Goal: Communication & Community: Answer question/provide support

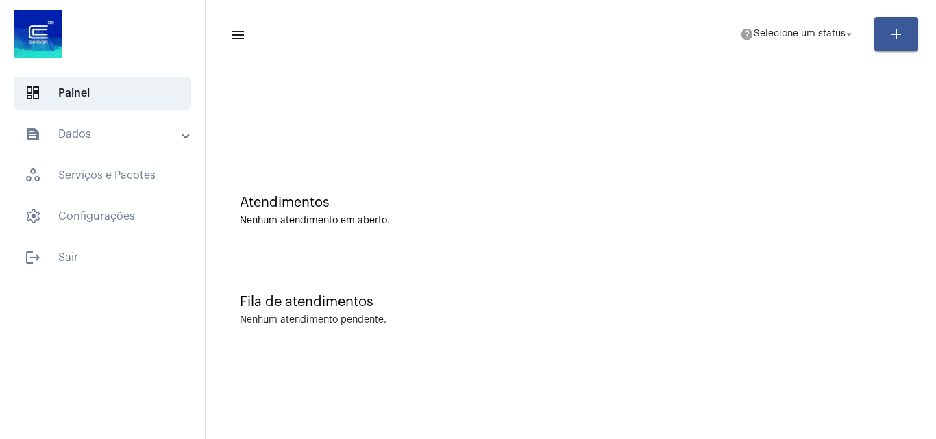
click at [96, 136] on mat-panel-title "text_snippet_outlined Dados" at bounding box center [104, 134] width 158 height 16
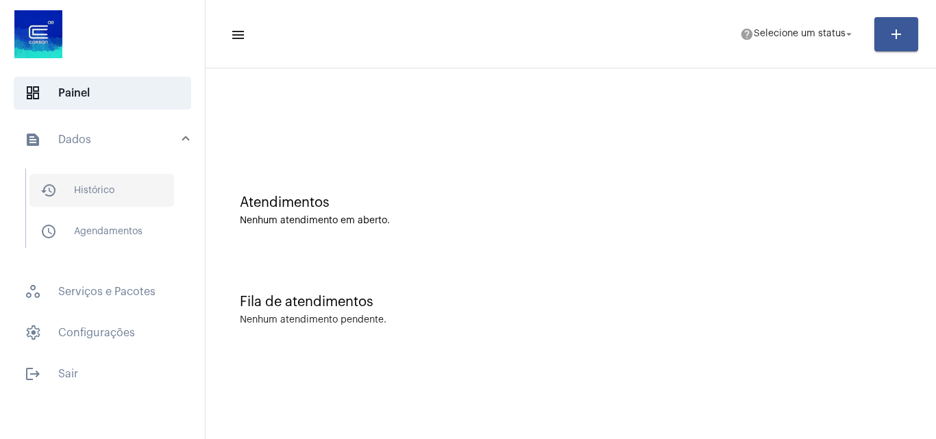
click at [97, 191] on span "history_outlined Histórico" at bounding box center [101, 190] width 145 height 33
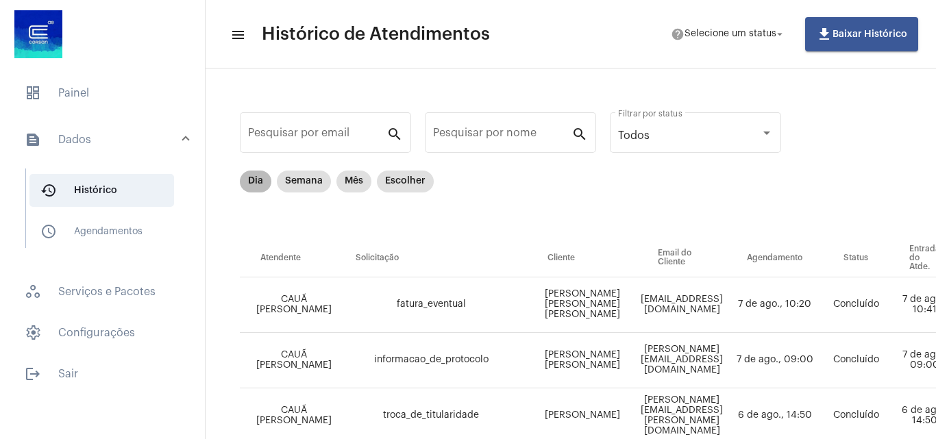
click at [250, 184] on mat-chip "Dia" at bounding box center [256, 182] width 32 height 22
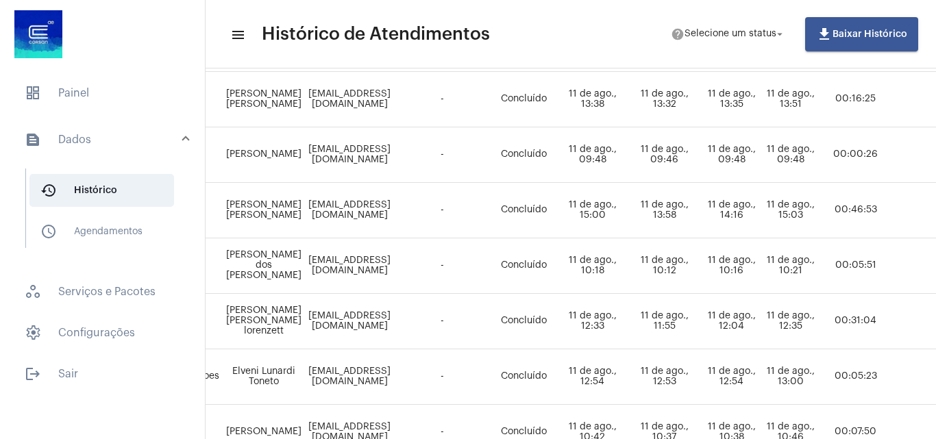
scroll to position [205, 0]
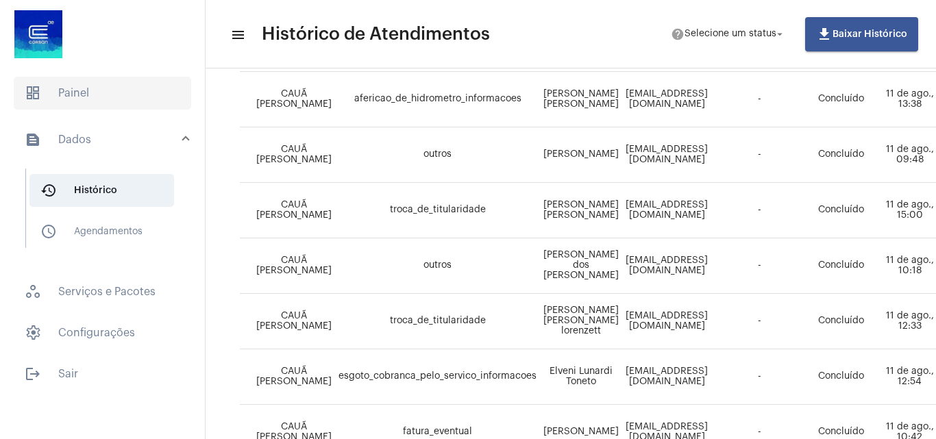
click at [108, 93] on span "dashboard Painel" at bounding box center [102, 93] width 177 height 33
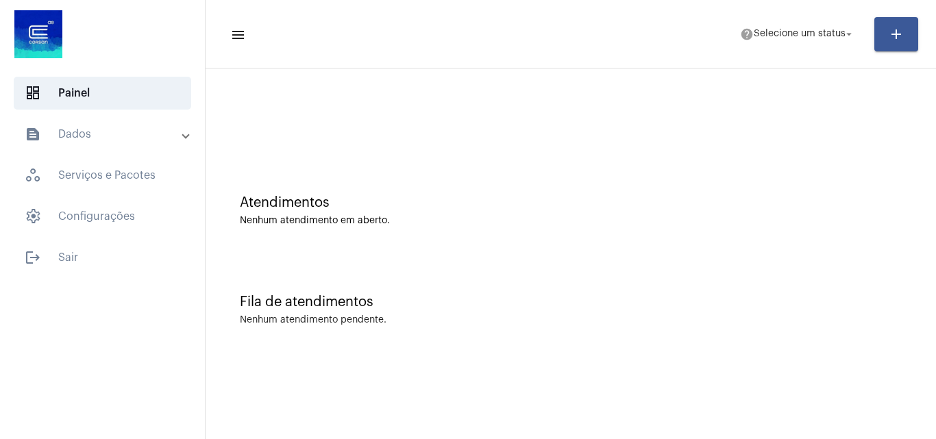
click at [105, 135] on mat-panel-title "text_snippet_outlined Dados" at bounding box center [104, 134] width 158 height 16
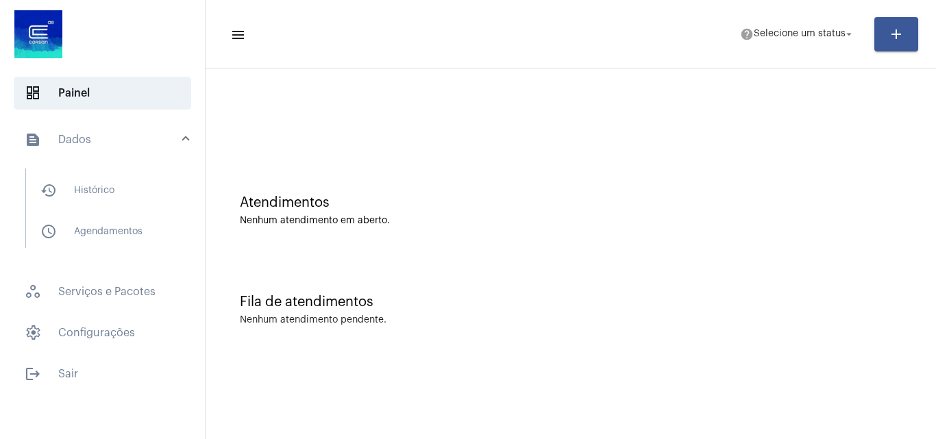
click at [114, 142] on mat-panel-title "text_snippet_outlined Dados" at bounding box center [104, 139] width 158 height 16
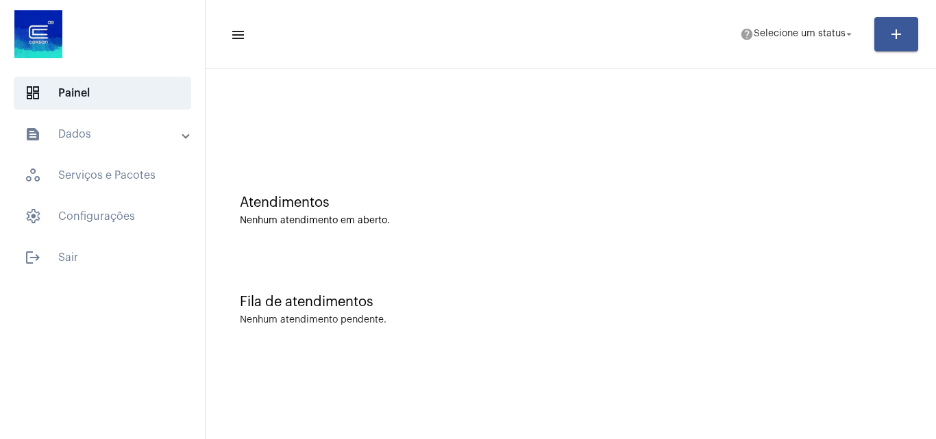
click at [114, 142] on mat-expansion-panel-header "text_snippet_outlined Dados" at bounding box center [106, 134] width 197 height 33
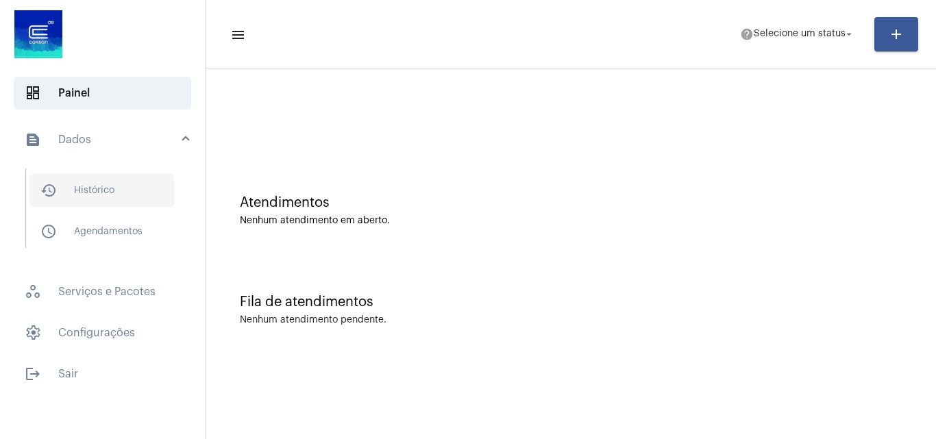
click at [109, 183] on span "history_outlined Histórico" at bounding box center [101, 190] width 145 height 33
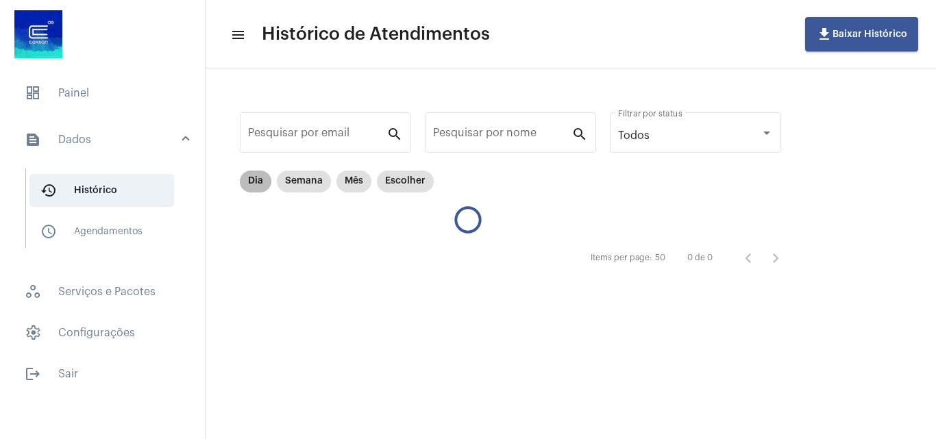
click at [258, 175] on mat-chip "Dia" at bounding box center [256, 182] width 32 height 22
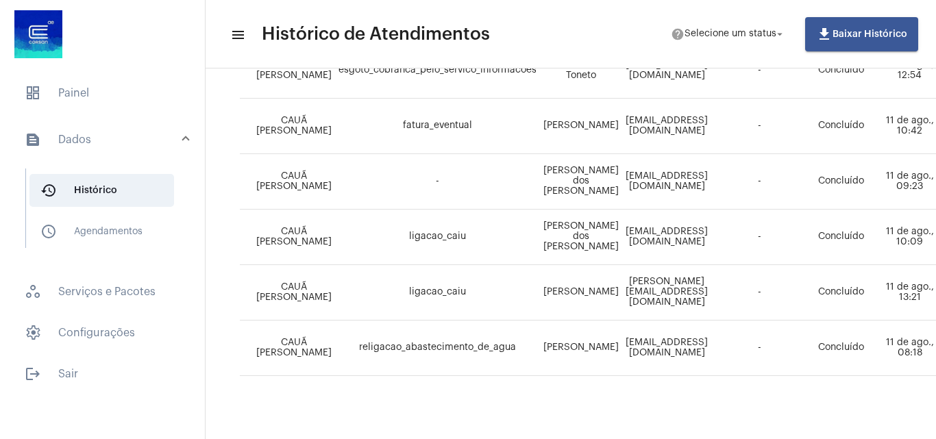
scroll to position [477, 0]
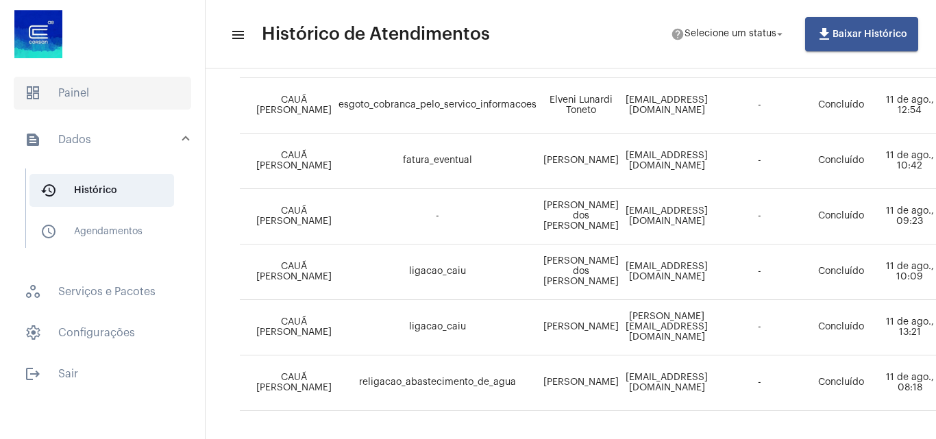
click at [94, 97] on span "dashboard Painel" at bounding box center [102, 93] width 177 height 33
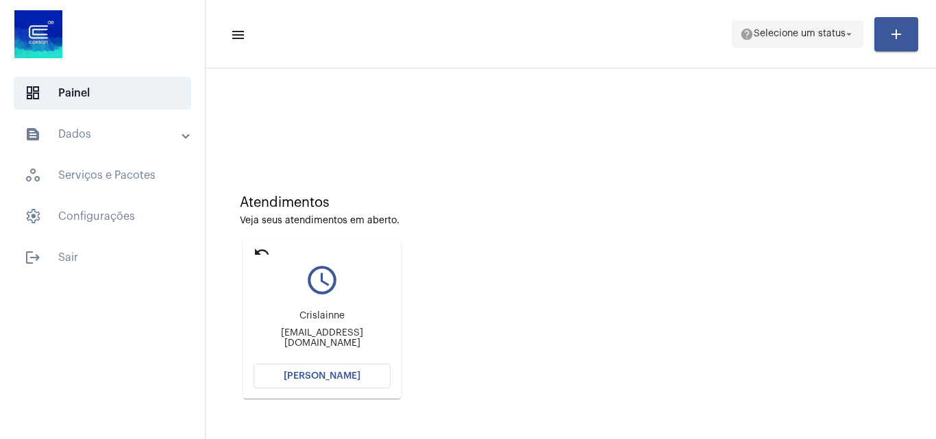
click at [771, 31] on span "Selecione um status" at bounding box center [799, 34] width 92 height 10
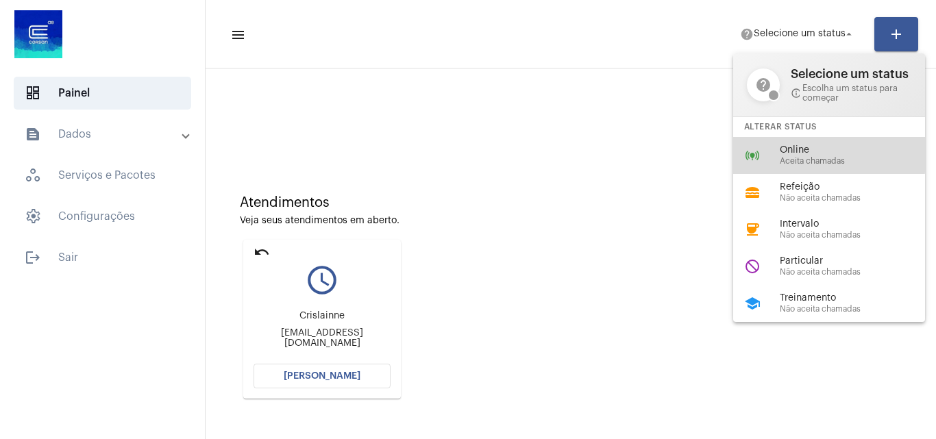
click at [801, 150] on span "Online" at bounding box center [857, 150] width 156 height 10
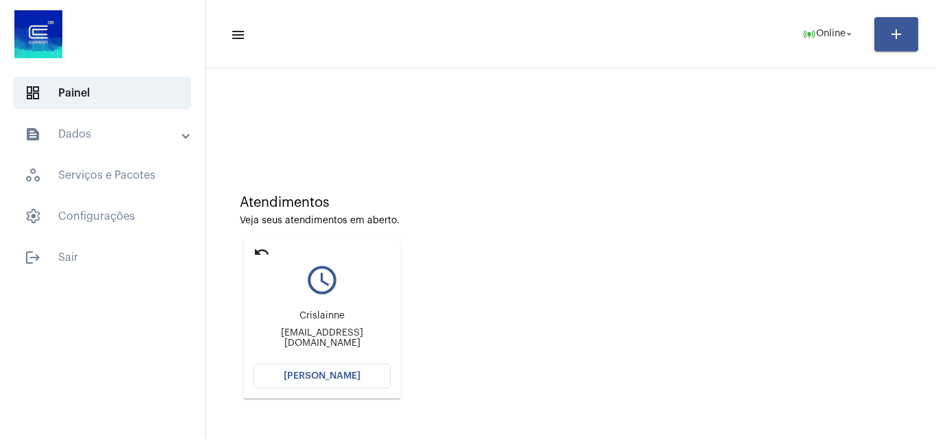
click at [336, 374] on span "[PERSON_NAME]" at bounding box center [322, 376] width 77 height 10
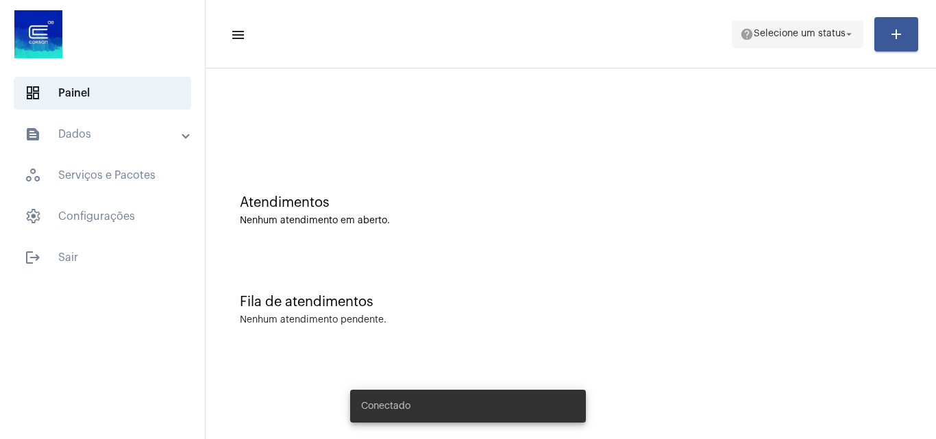
click at [785, 29] on span "Selecione um status" at bounding box center [799, 34] width 92 height 10
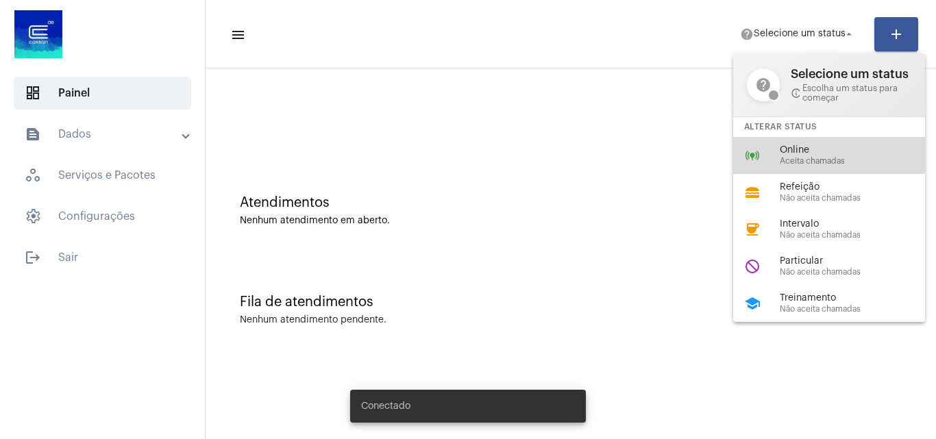
click at [800, 148] on span "Online" at bounding box center [857, 150] width 156 height 10
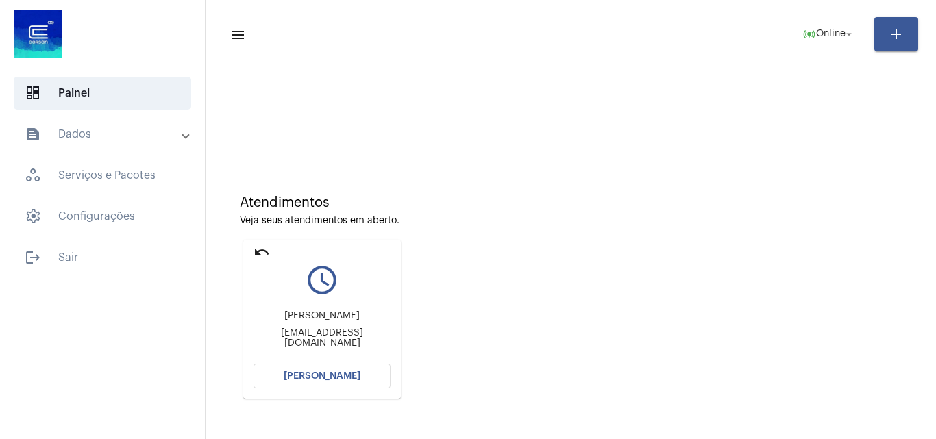
click at [341, 378] on span "[PERSON_NAME]" at bounding box center [322, 376] width 77 height 10
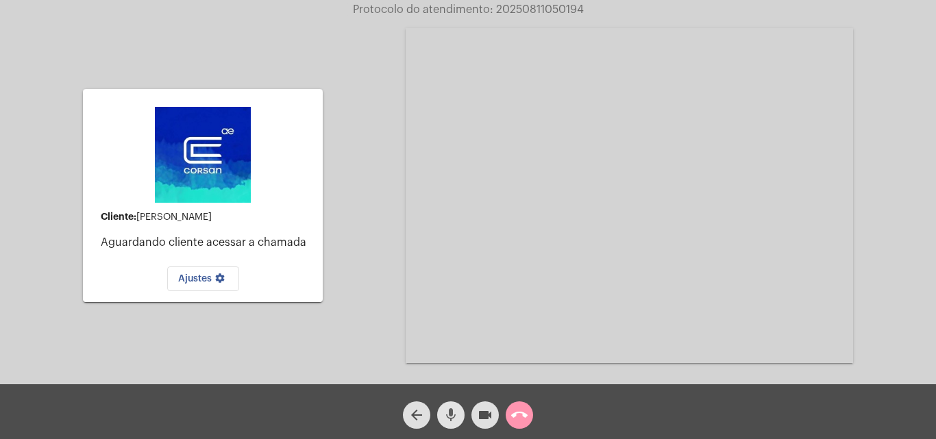
click at [452, 418] on mat-icon "mic" at bounding box center [450, 415] width 16 height 16
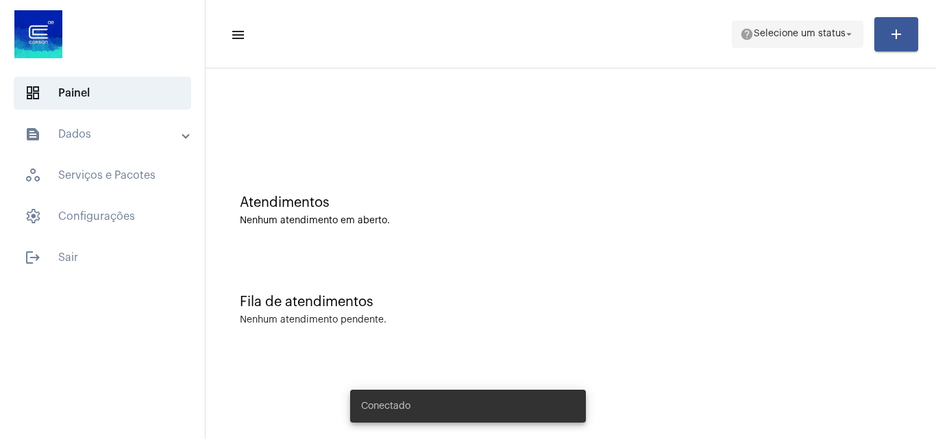
click at [757, 37] on span "Selecione um status" at bounding box center [799, 34] width 92 height 10
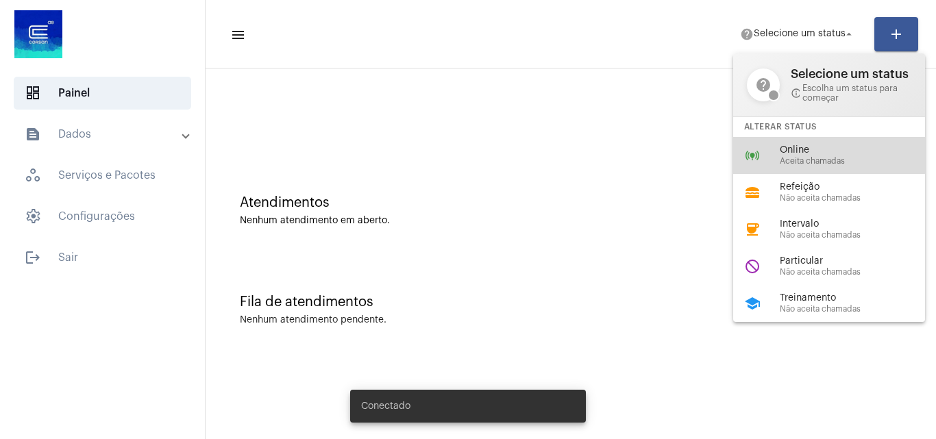
click at [786, 142] on div "online_prediction Online Aceita chamadas" at bounding box center [840, 155] width 214 height 37
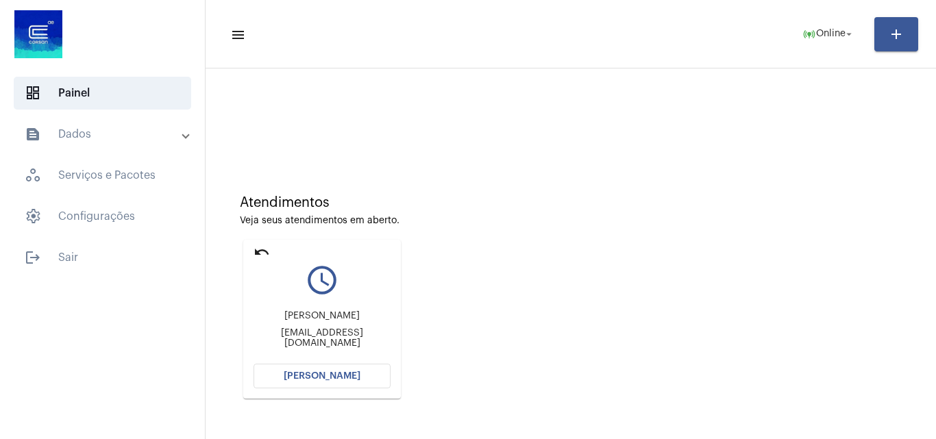
click at [336, 379] on span "[PERSON_NAME]" at bounding box center [322, 376] width 77 height 10
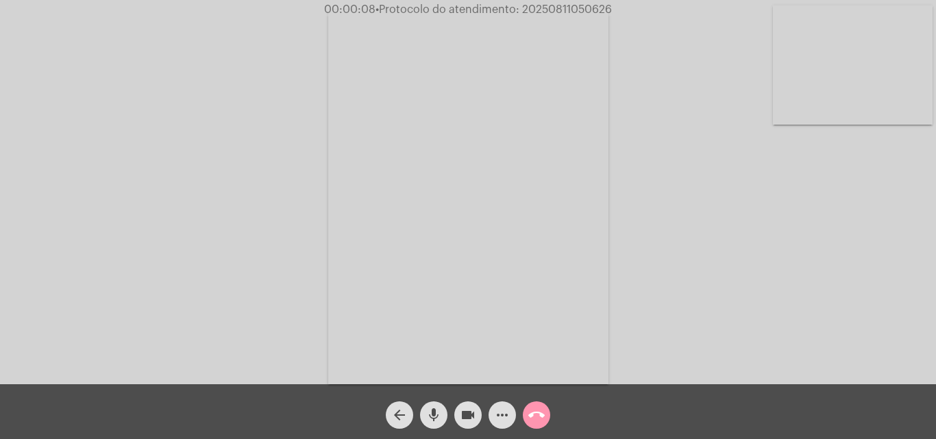
click at [436, 413] on mat-icon "mic" at bounding box center [433, 415] width 16 height 16
click at [433, 405] on span "mic_off" at bounding box center [433, 414] width 16 height 27
click at [438, 411] on mat-icon "mic" at bounding box center [433, 415] width 16 height 16
click at [429, 407] on mat-icon "mic_off" at bounding box center [433, 415] width 16 height 16
click at [424, 412] on button "mic" at bounding box center [433, 414] width 27 height 27
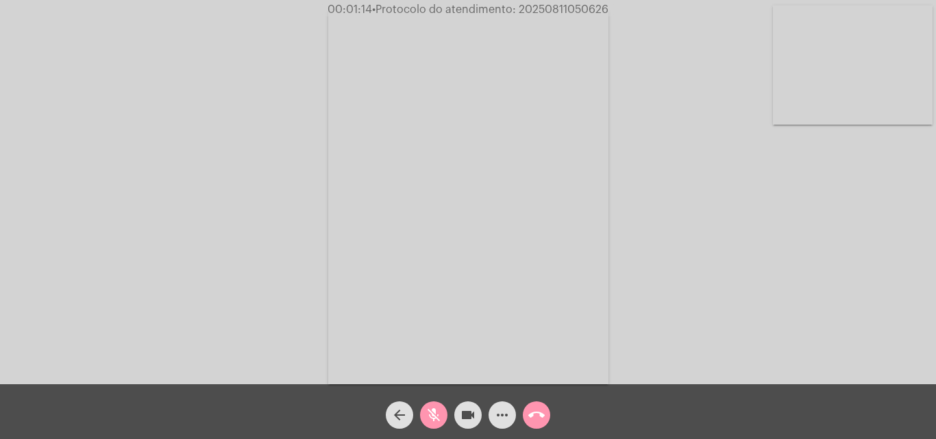
click at [432, 410] on mat-icon "mic_off" at bounding box center [433, 415] width 16 height 16
click at [430, 408] on mat-icon "mic" at bounding box center [433, 415] width 16 height 16
click at [434, 408] on mat-icon "mic_off" at bounding box center [433, 415] width 16 height 16
click at [434, 408] on mat-icon "mic" at bounding box center [433, 415] width 16 height 16
click at [438, 416] on mat-icon "mic_off" at bounding box center [433, 415] width 16 height 16
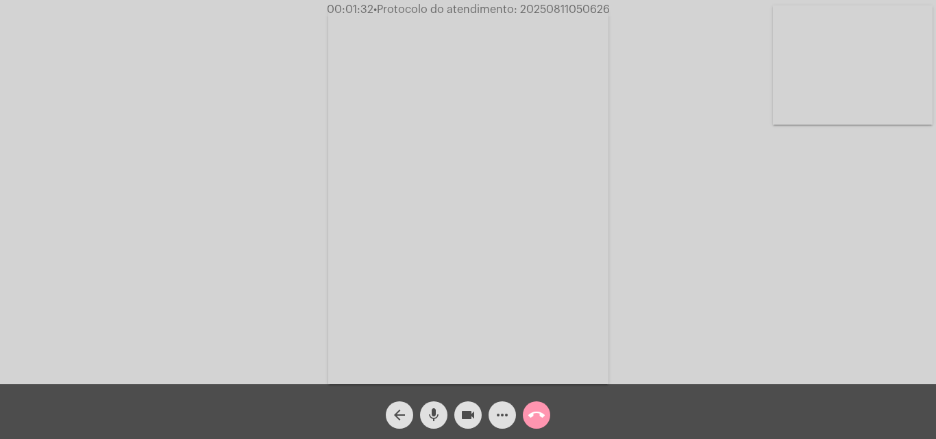
click at [436, 417] on mat-icon "mic" at bounding box center [433, 415] width 16 height 16
click at [429, 410] on mat-icon "mic_off" at bounding box center [433, 415] width 16 height 16
click at [433, 408] on mat-icon "mic" at bounding box center [433, 415] width 16 height 16
click at [427, 412] on mat-icon "mic_off" at bounding box center [433, 415] width 16 height 16
click at [438, 409] on mat-icon "mic" at bounding box center [433, 415] width 16 height 16
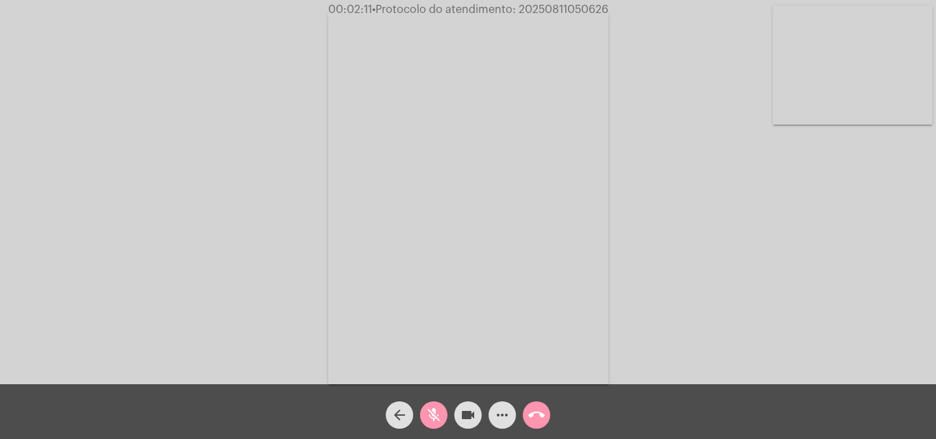
click at [436, 414] on mat-icon "mic_off" at bounding box center [433, 415] width 16 height 16
click at [431, 412] on mat-icon "mic" at bounding box center [433, 415] width 16 height 16
click at [432, 405] on span "mic_off" at bounding box center [433, 414] width 16 height 27
click at [439, 414] on mat-icon "mic" at bounding box center [433, 415] width 16 height 16
click at [437, 413] on mat-icon "mic_off" at bounding box center [433, 415] width 16 height 16
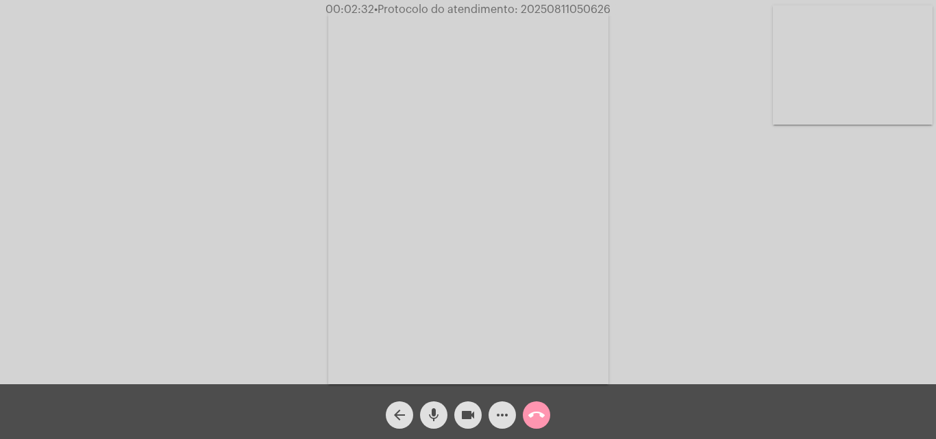
click at [430, 411] on mat-icon "mic" at bounding box center [433, 415] width 16 height 16
click at [431, 412] on mat-icon "mic_off" at bounding box center [433, 415] width 16 height 16
click at [427, 409] on mat-icon "mic" at bounding box center [433, 415] width 16 height 16
click at [437, 411] on mat-icon "mic_off" at bounding box center [433, 415] width 16 height 16
click at [442, 409] on button "mic" at bounding box center [433, 414] width 27 height 27
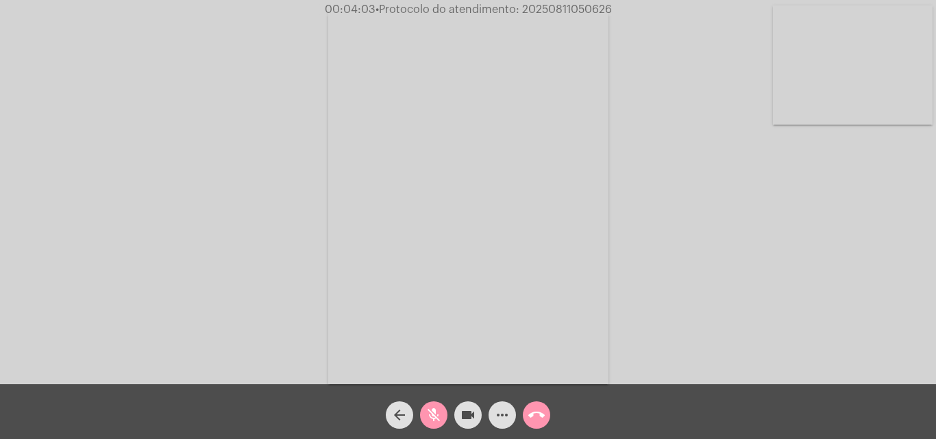
click at [431, 406] on span "mic_off" at bounding box center [433, 414] width 16 height 27
click at [429, 407] on mat-icon "mic" at bounding box center [433, 415] width 16 height 16
click at [436, 412] on mat-icon "mic_off" at bounding box center [433, 415] width 16 height 16
click at [429, 418] on mat-icon "mic" at bounding box center [433, 415] width 16 height 16
click at [462, 415] on mat-icon "videocam" at bounding box center [468, 415] width 16 height 16
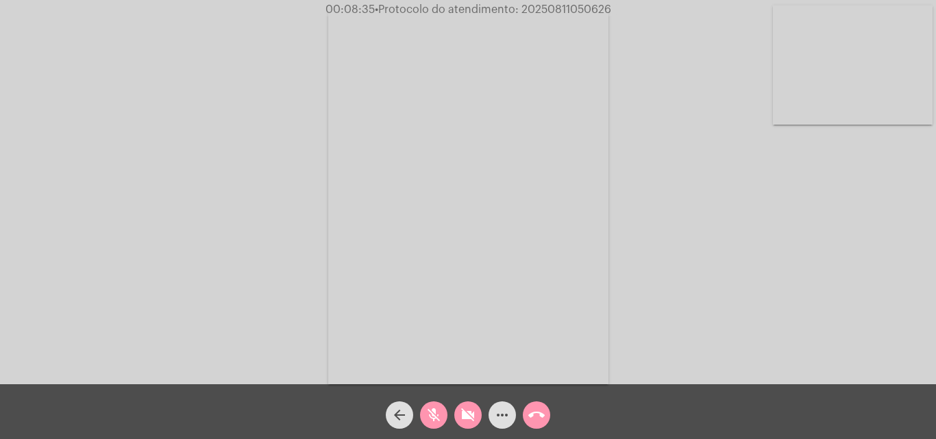
click at [437, 412] on mat-icon "mic_off" at bounding box center [433, 415] width 16 height 16
click at [462, 411] on mat-icon "videocam_off" at bounding box center [468, 415] width 16 height 16
click at [436, 411] on mat-icon "mic" at bounding box center [433, 415] width 16 height 16
click at [471, 410] on mat-icon "videocam" at bounding box center [468, 415] width 16 height 16
click at [474, 418] on mat-icon "videocam_off" at bounding box center [468, 415] width 16 height 16
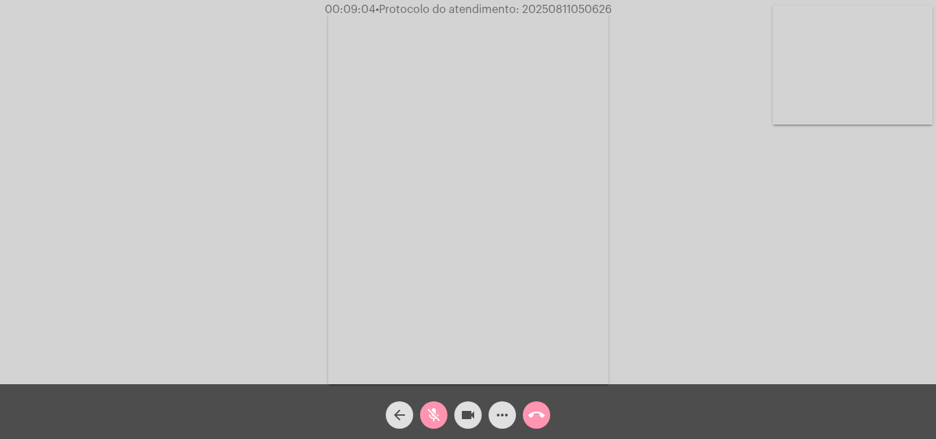
click at [434, 407] on mat-icon "mic_off" at bounding box center [433, 415] width 16 height 16
click at [424, 413] on button "mic" at bounding box center [433, 414] width 27 height 27
click at [431, 412] on mat-icon "mic_off" at bounding box center [433, 415] width 16 height 16
click at [434, 405] on span "mic" at bounding box center [433, 414] width 16 height 27
click at [436, 415] on mat-icon "mic_off" at bounding box center [433, 415] width 16 height 16
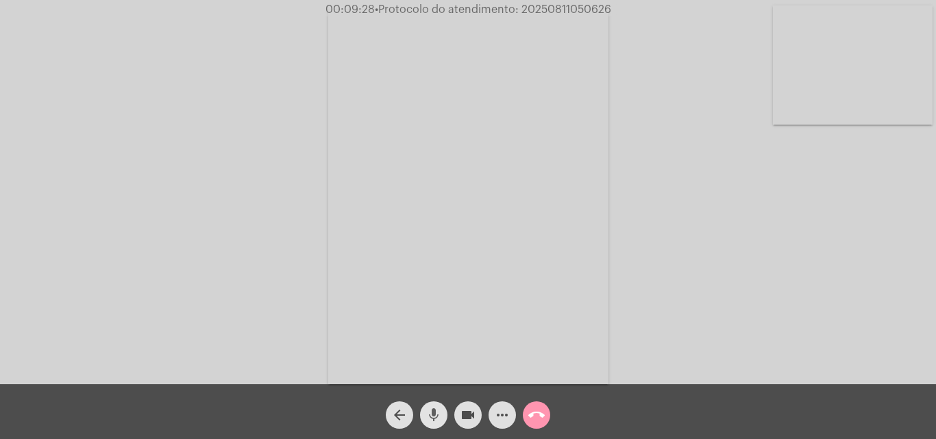
click at [434, 406] on span "mic" at bounding box center [433, 414] width 16 height 27
click at [439, 409] on mat-icon "mic_off" at bounding box center [433, 415] width 16 height 16
click at [435, 414] on mat-icon "mic" at bounding box center [433, 415] width 16 height 16
click at [461, 414] on button "videocam" at bounding box center [467, 414] width 27 height 27
click at [437, 416] on mat-icon "mic_off" at bounding box center [433, 415] width 16 height 16
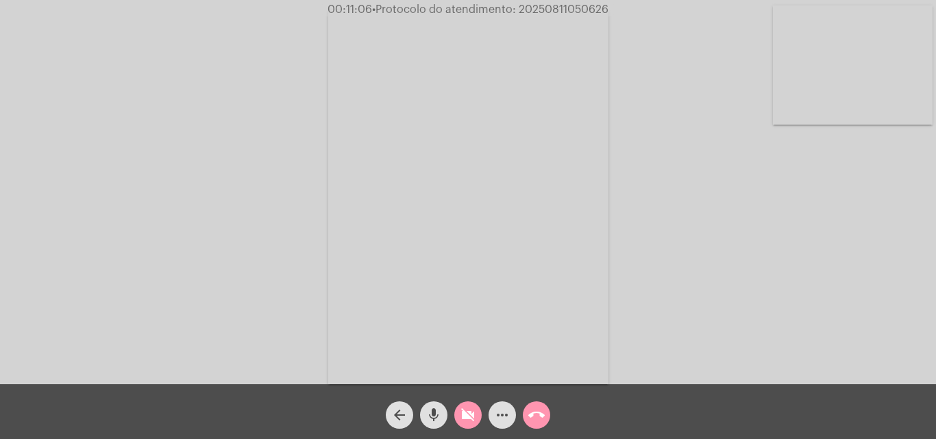
click at [461, 409] on mat-icon "videocam_off" at bounding box center [468, 415] width 16 height 16
click at [501, 416] on mat-icon "more_horiz" at bounding box center [502, 415] width 16 height 16
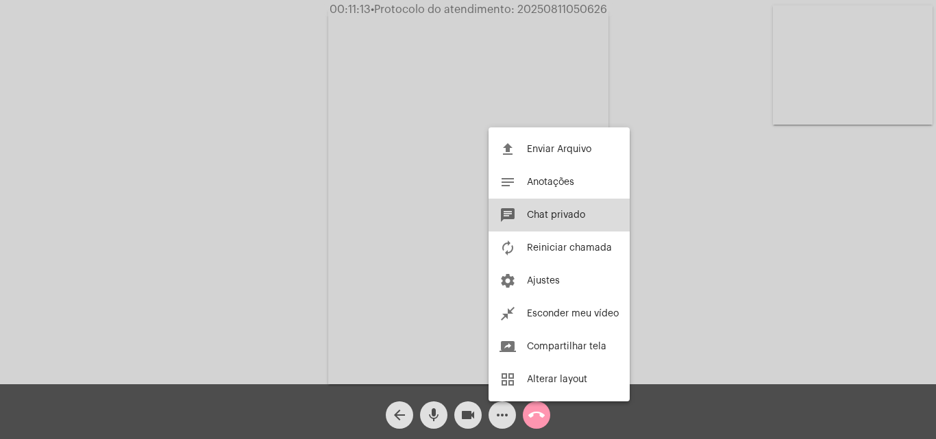
click at [533, 213] on span "Chat privado" at bounding box center [556, 215] width 58 height 10
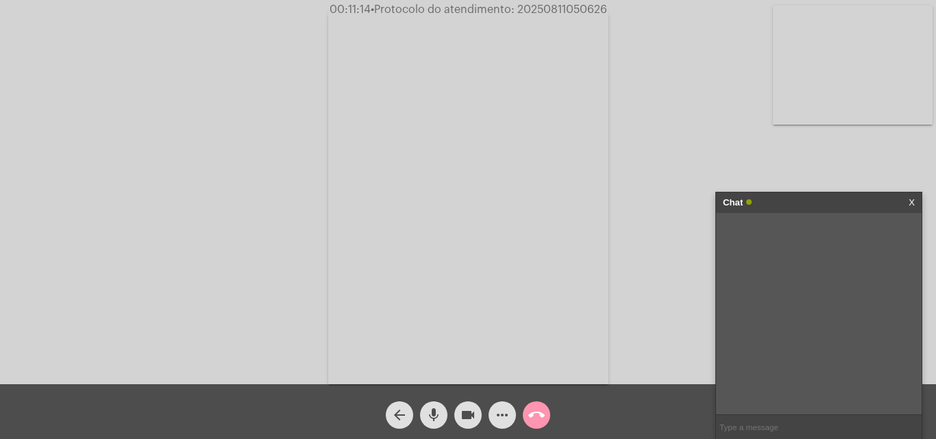
paste input "- 0800 979 0066"
type input "- 0800 979 0066"
click at [440, 413] on mat-icon "mic" at bounding box center [433, 415] width 16 height 16
click at [434, 412] on mat-icon "mic_off" at bounding box center [433, 415] width 16 height 16
click at [440, 418] on mat-icon "mic" at bounding box center [433, 415] width 16 height 16
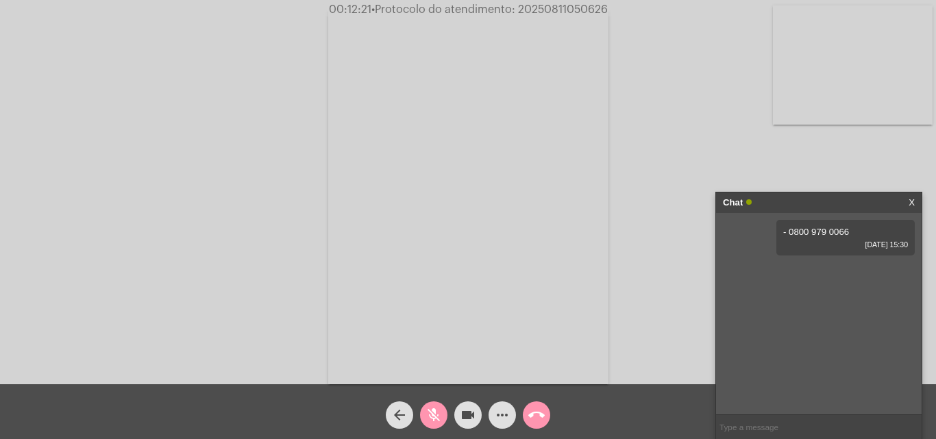
click at [436, 415] on mat-icon "mic_off" at bounding box center [433, 415] width 16 height 16
click at [432, 410] on mat-icon "mic" at bounding box center [433, 415] width 16 height 16
click at [430, 415] on mat-icon "mic_off" at bounding box center [433, 415] width 16 height 16
click at [437, 412] on mat-icon "mic" at bounding box center [433, 415] width 16 height 16
click at [435, 416] on mat-icon "mic_off" at bounding box center [433, 415] width 16 height 16
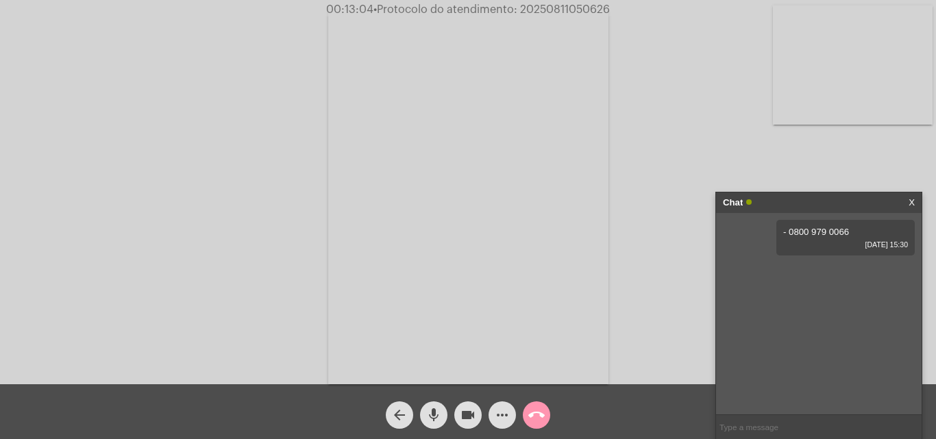
click at [430, 410] on mat-icon "mic" at bounding box center [433, 415] width 16 height 16
click at [429, 410] on mat-icon "mic_off" at bounding box center [433, 415] width 16 height 16
click at [433, 419] on mat-icon "mic" at bounding box center [433, 415] width 16 height 16
click at [438, 413] on mat-icon "mic_off" at bounding box center [433, 415] width 16 height 16
click at [435, 405] on span "mic" at bounding box center [433, 414] width 16 height 27
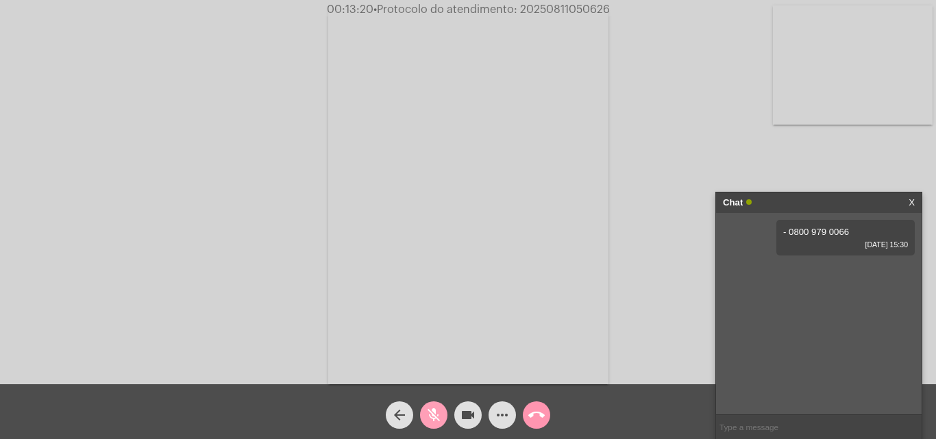
click at [431, 408] on mat-icon "mic_off" at bounding box center [433, 415] width 16 height 16
click at [431, 418] on mat-icon "mic" at bounding box center [433, 415] width 16 height 16
click at [429, 412] on mat-icon "mic_off" at bounding box center [433, 415] width 16 height 16
click at [430, 419] on mat-icon "mic" at bounding box center [433, 415] width 16 height 16
click at [430, 419] on mat-icon "mic_off" at bounding box center [433, 415] width 16 height 16
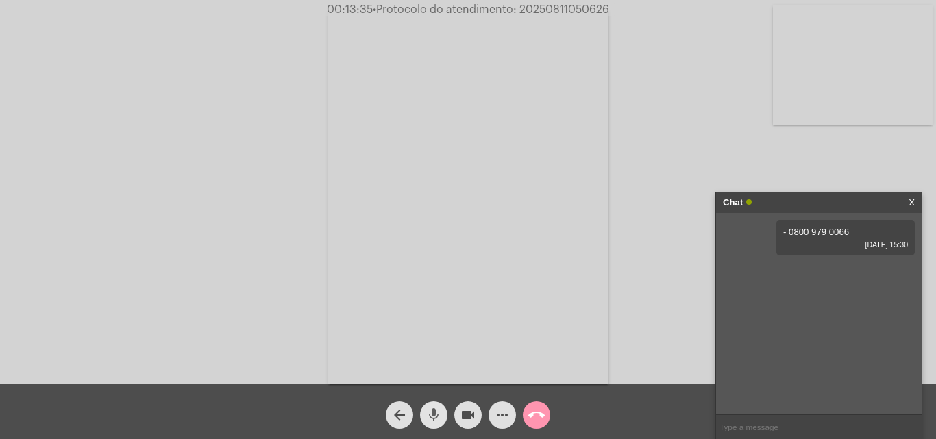
click at [431, 410] on mat-icon "mic" at bounding box center [433, 415] width 16 height 16
click at [431, 412] on mat-icon "mic_off" at bounding box center [433, 415] width 16 height 16
click at [435, 410] on mat-icon "mic" at bounding box center [433, 415] width 16 height 16
click at [440, 414] on mat-icon "mic_off" at bounding box center [433, 415] width 16 height 16
click at [429, 403] on span "mic" at bounding box center [433, 414] width 16 height 27
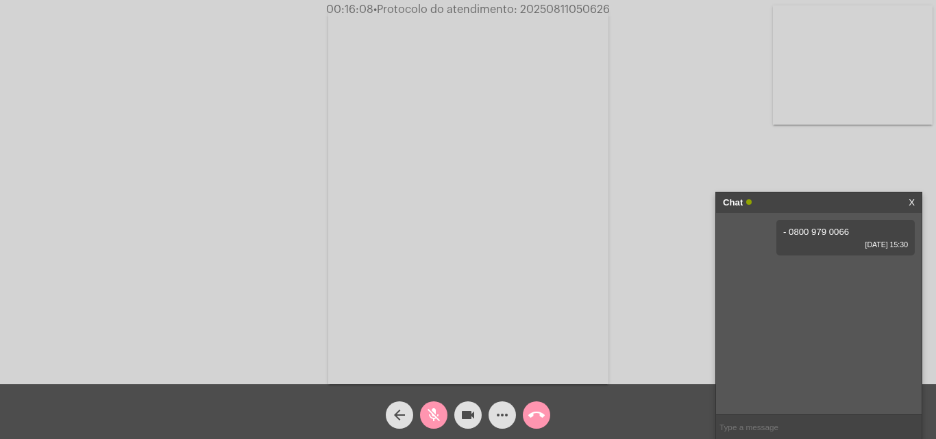
click at [731, 426] on input "text" at bounding box center [818, 427] width 205 height 24
paste input "(51) 3288-8800."
type input "(51) 3288-8800."
click at [434, 416] on mat-icon "mic_off" at bounding box center [433, 415] width 16 height 16
click at [432, 410] on mat-icon "mic" at bounding box center [433, 415] width 16 height 16
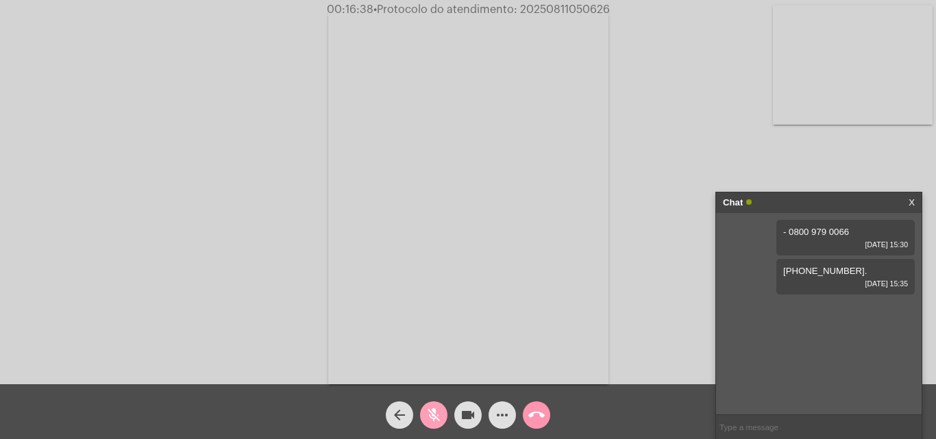
click at [428, 414] on mat-icon "mic_off" at bounding box center [433, 415] width 16 height 16
click at [546, 9] on span "• Protocolo do atendimento: 20250811050626" at bounding box center [491, 9] width 236 height 11
click at [433, 414] on mat-icon "mic" at bounding box center [433, 415] width 16 height 16
click at [437, 412] on mat-icon "mic_off" at bounding box center [433, 415] width 16 height 16
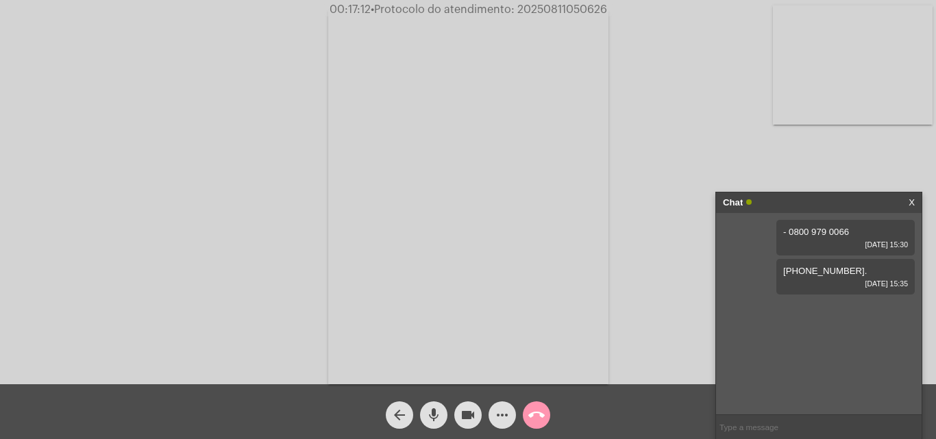
click at [534, 412] on mat-icon "call_end" at bounding box center [536, 415] width 16 height 16
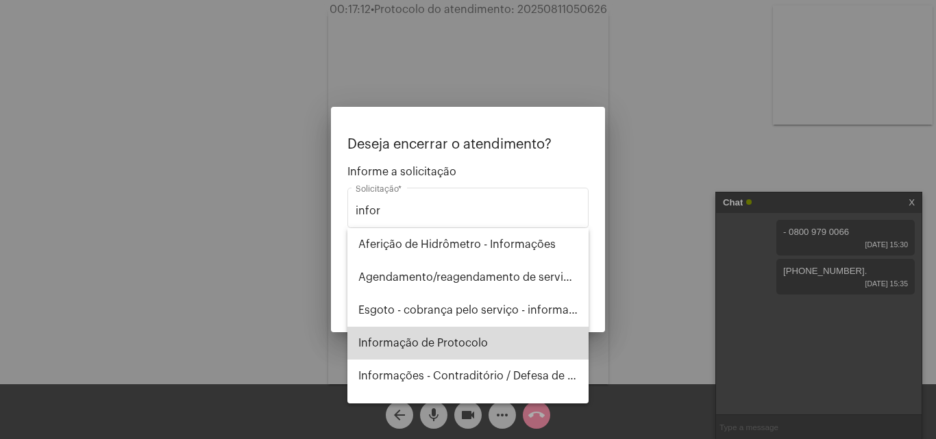
click at [485, 342] on span "Informação de Protocolo" at bounding box center [467, 343] width 219 height 33
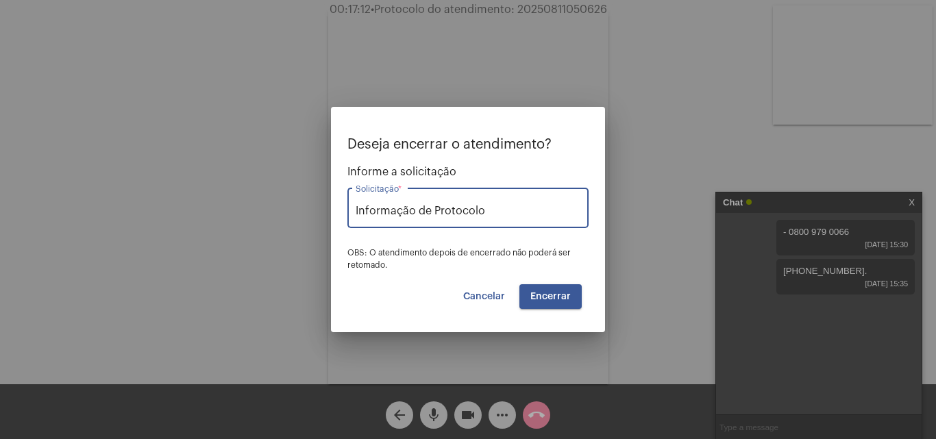
click at [543, 303] on button "Encerrar" at bounding box center [550, 296] width 62 height 25
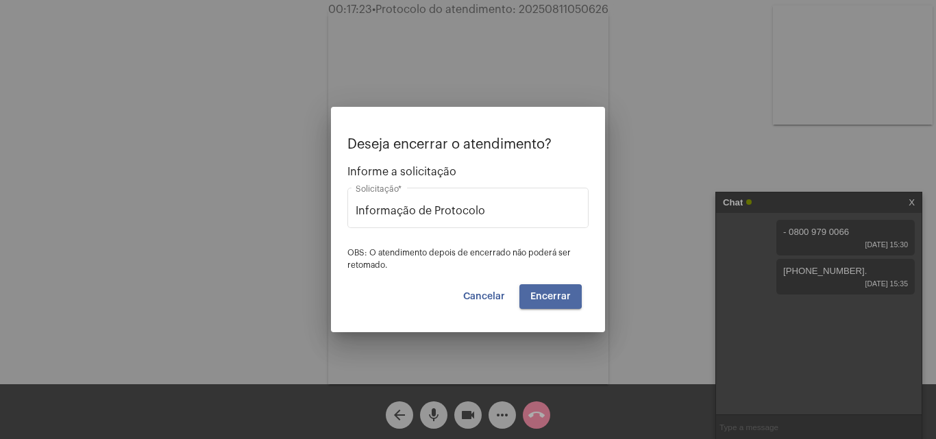
click at [544, 297] on span "Encerrar" at bounding box center [550, 297] width 40 height 10
click at [490, 297] on span "Cancelar" at bounding box center [484, 297] width 42 height 10
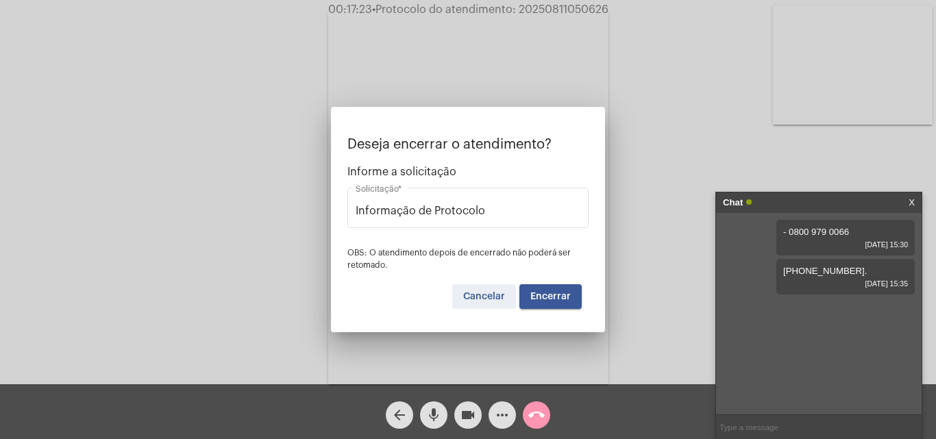
click at [390, 415] on button "arrow_back" at bounding box center [399, 414] width 27 height 27
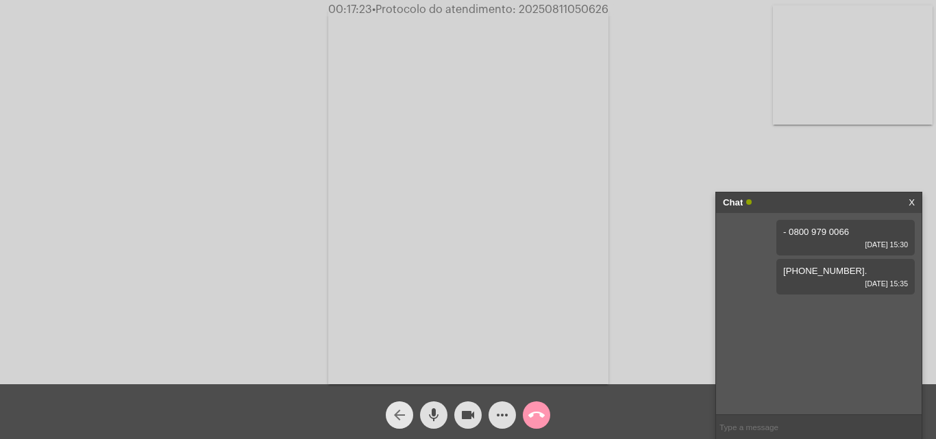
click at [395, 415] on mat-icon "arrow_back" at bounding box center [399, 415] width 16 height 16
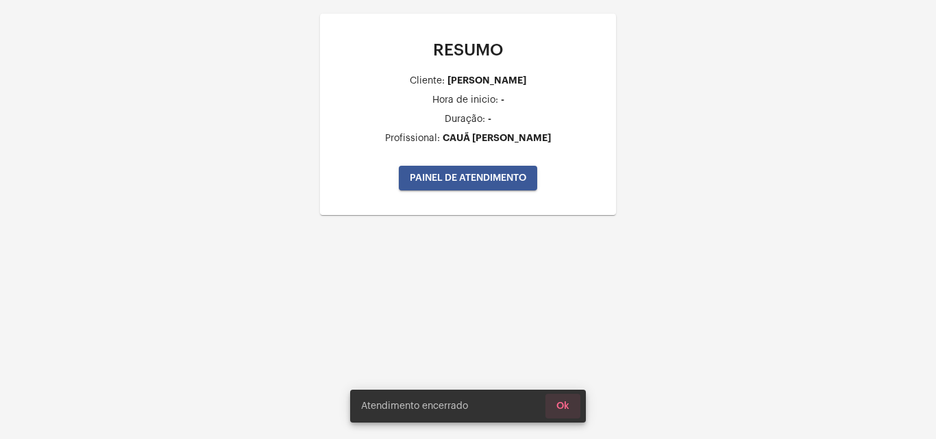
click at [566, 400] on button "Ok" at bounding box center [562, 406] width 35 height 25
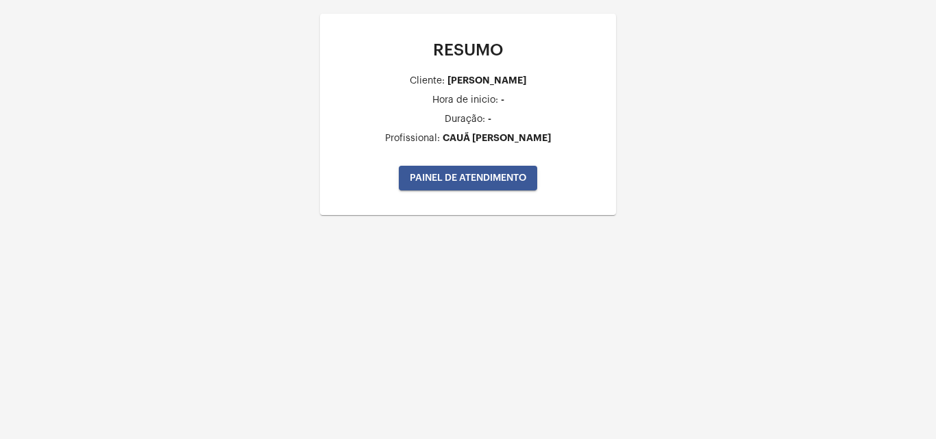
click at [453, 177] on span "PAINEL DE ATENDIMENTO" at bounding box center [468, 178] width 116 height 10
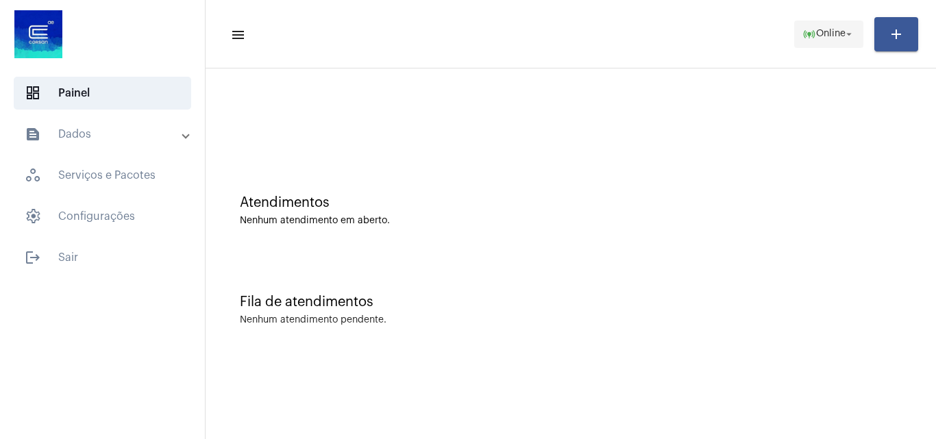
click at [802, 25] on span "online_prediction Online arrow_drop_down" at bounding box center [828, 33] width 53 height 25
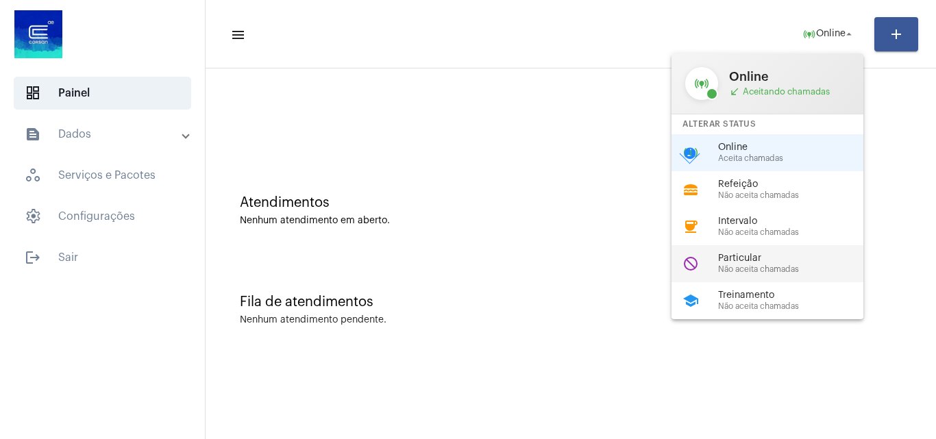
click at [810, 253] on span "Particular" at bounding box center [796, 258] width 156 height 10
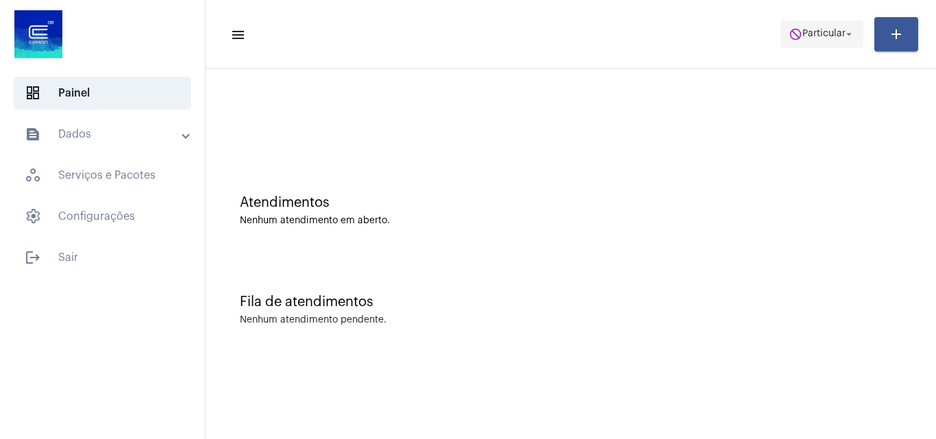
click at [816, 27] on span "do_not_disturb Particular arrow_drop_down" at bounding box center [821, 33] width 66 height 25
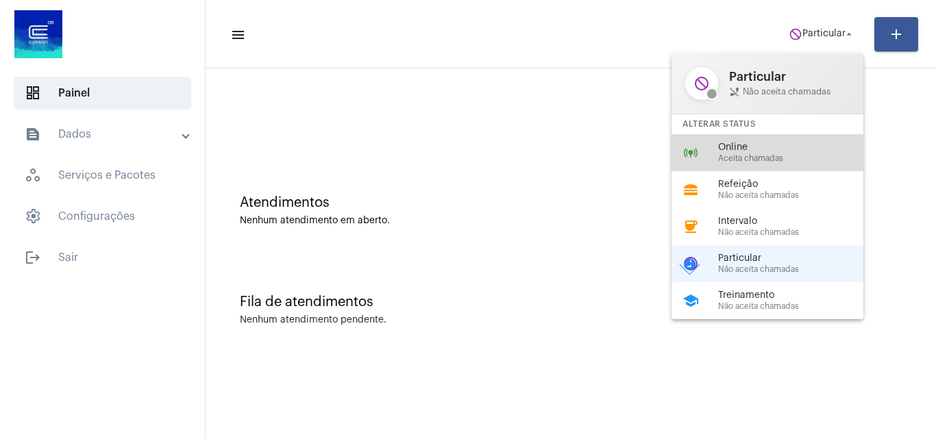
click at [734, 153] on div "Online Aceita chamadas" at bounding box center [796, 152] width 156 height 21
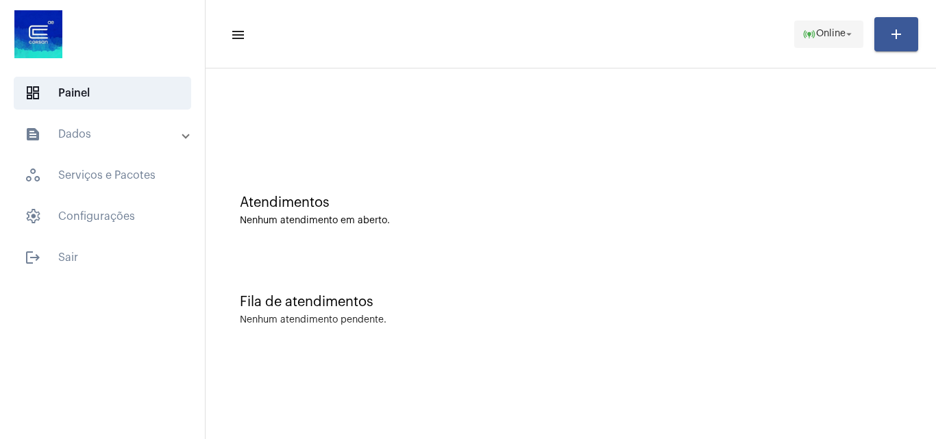
click at [818, 32] on span "Online" at bounding box center [830, 34] width 29 height 10
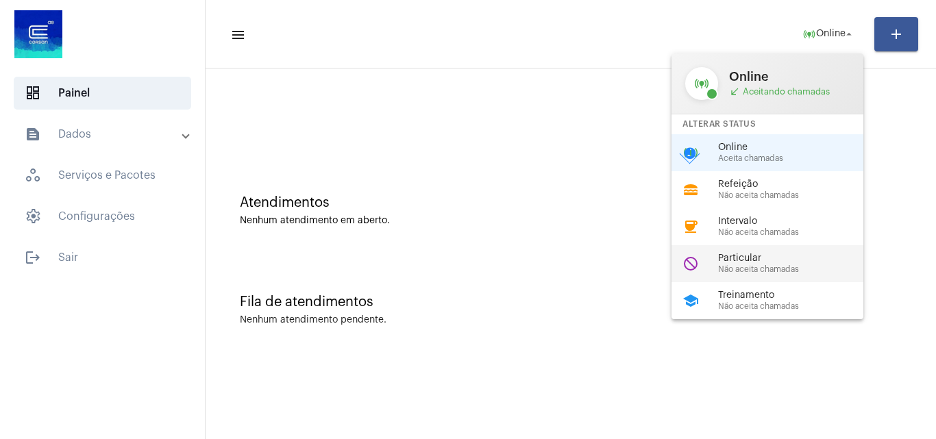
click at [774, 257] on span "Particular" at bounding box center [796, 258] width 156 height 10
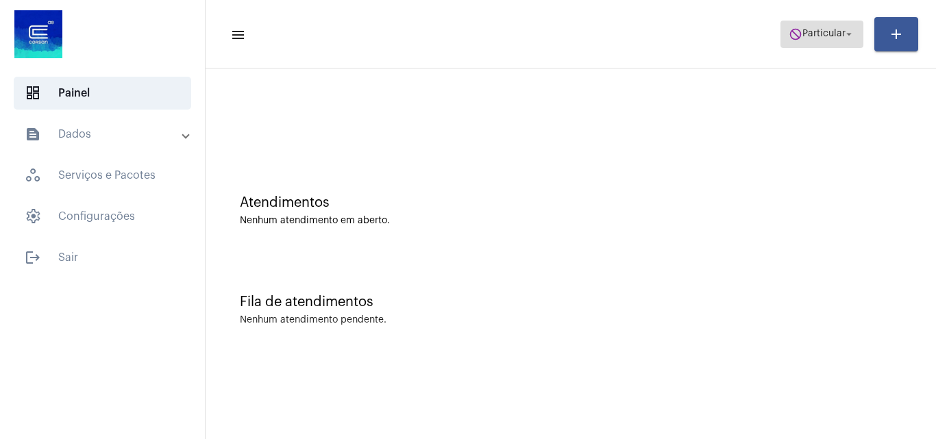
click at [850, 30] on mat-icon "arrow_drop_down" at bounding box center [848, 34] width 12 height 12
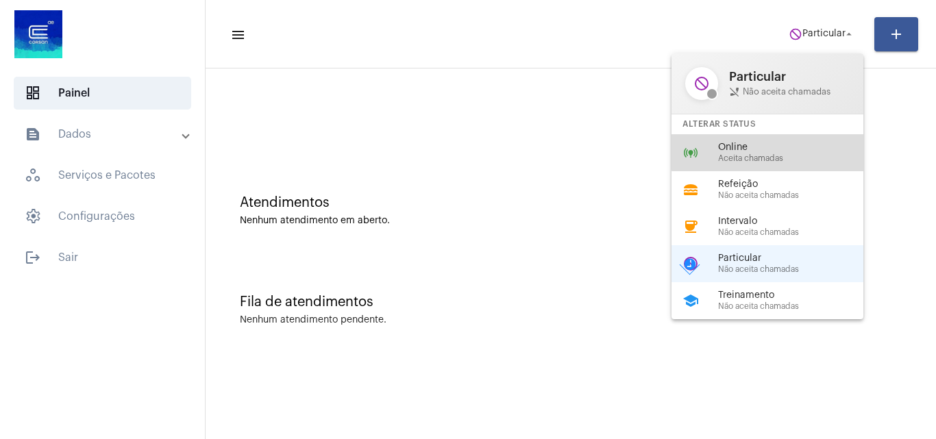
click at [768, 141] on div "online_prediction Online Aceita chamadas" at bounding box center [778, 152] width 214 height 37
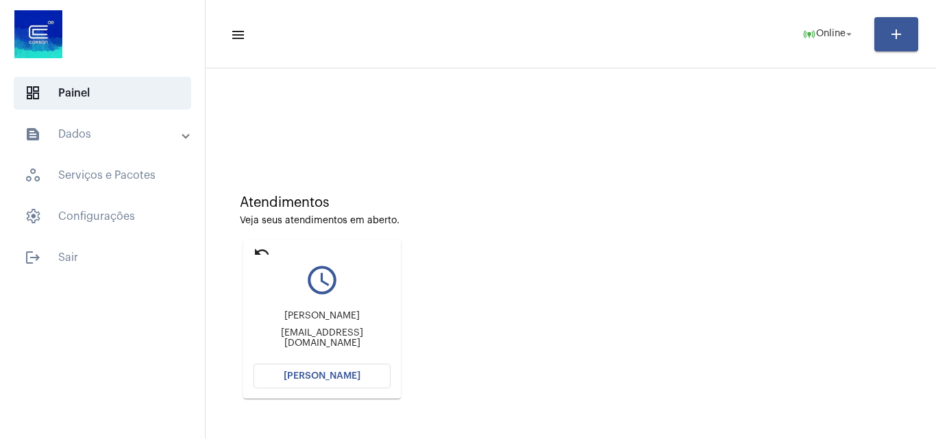
click at [338, 374] on span "[PERSON_NAME]" at bounding box center [322, 376] width 77 height 10
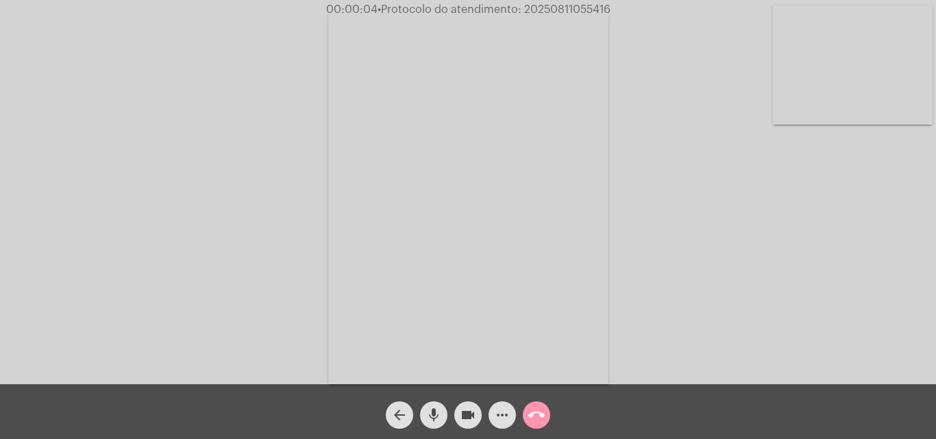
click at [434, 414] on mat-icon "mic" at bounding box center [433, 415] width 16 height 16
click at [435, 406] on span "mic_off" at bounding box center [433, 414] width 16 height 27
click at [431, 409] on mat-icon "mic" at bounding box center [433, 415] width 16 height 16
click at [429, 412] on mat-icon "mic_off" at bounding box center [433, 415] width 16 height 16
click at [434, 407] on mat-icon "mic" at bounding box center [433, 415] width 16 height 16
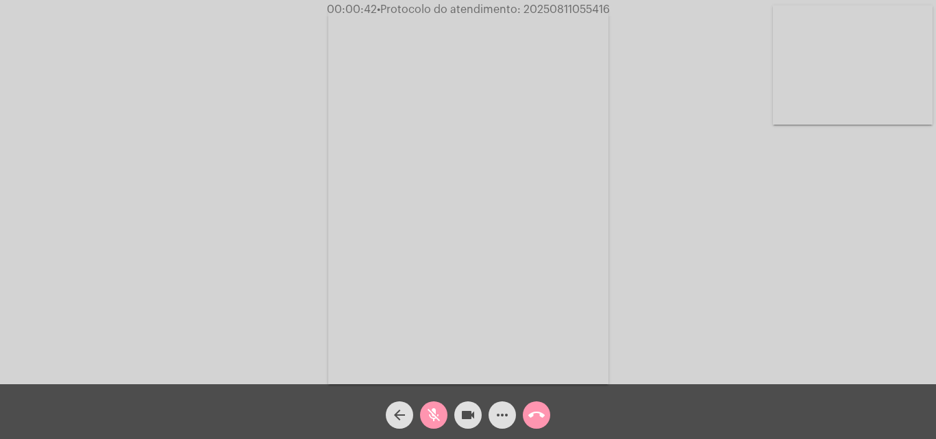
drag, startPoint x: 427, startPoint y: 414, endPoint x: 442, endPoint y: 402, distance: 19.5
click at [427, 414] on mat-icon "mic_off" at bounding box center [433, 415] width 16 height 16
click at [430, 407] on mat-icon "mic" at bounding box center [433, 415] width 16 height 16
click at [430, 403] on span "mic_off" at bounding box center [433, 414] width 16 height 27
click at [438, 412] on mat-icon "mic" at bounding box center [433, 415] width 16 height 16
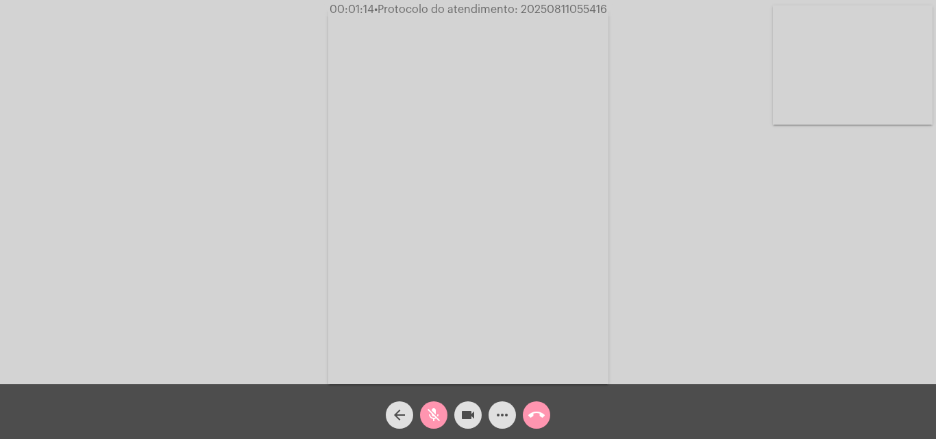
click at [437, 410] on mat-icon "mic_off" at bounding box center [433, 415] width 16 height 16
click at [433, 410] on mat-icon "mic" at bounding box center [433, 415] width 16 height 16
click at [436, 401] on div "mic_off" at bounding box center [433, 411] width 34 height 34
click at [502, 414] on mat-icon "more_horiz" at bounding box center [502, 415] width 16 height 16
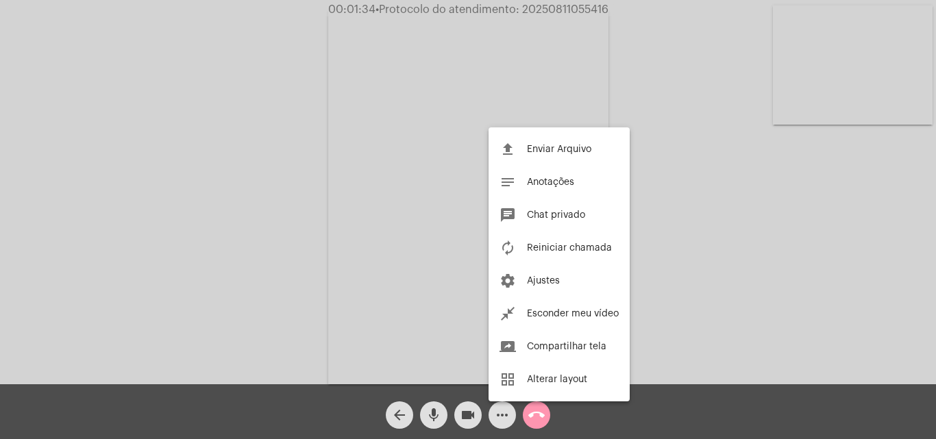
click at [287, 129] on div at bounding box center [468, 219] width 936 height 439
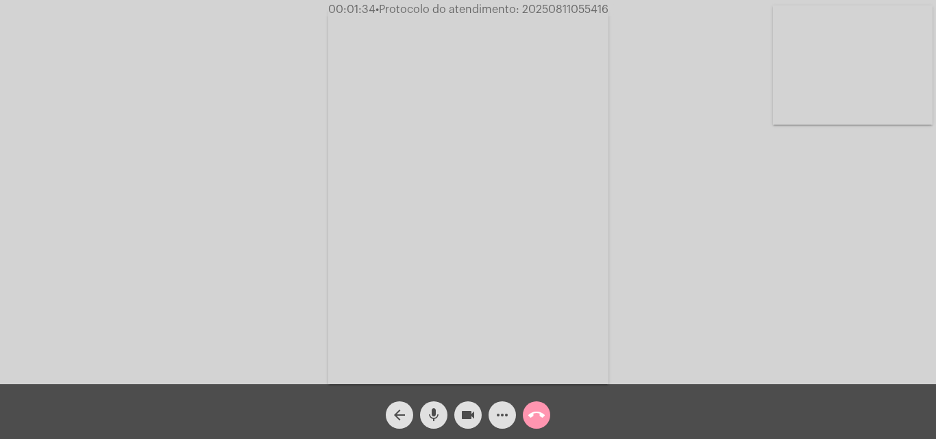
click at [429, 409] on mat-icon "mic" at bounding box center [433, 415] width 16 height 16
click at [429, 406] on span "mic_off" at bounding box center [433, 414] width 16 height 27
click at [435, 407] on mat-icon "mic" at bounding box center [433, 415] width 16 height 16
click at [438, 411] on mat-icon "mic_off" at bounding box center [433, 415] width 16 height 16
click at [431, 407] on mat-icon "mic" at bounding box center [433, 415] width 16 height 16
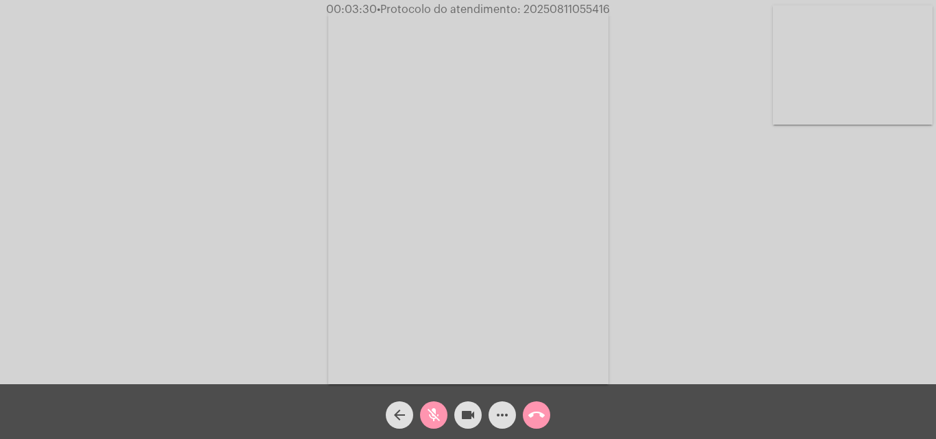
click at [425, 412] on button "mic_off" at bounding box center [433, 414] width 27 height 27
click at [435, 410] on mat-icon "mic" at bounding box center [433, 415] width 16 height 16
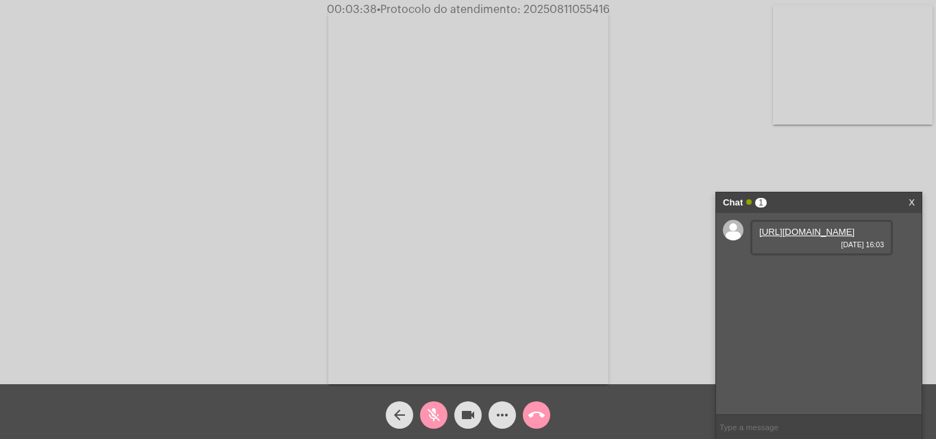
click at [439, 417] on mat-icon "mic_off" at bounding box center [433, 415] width 16 height 16
click at [429, 412] on mat-icon "mic" at bounding box center [433, 415] width 16 height 16
click at [831, 237] on link "https://neft-transfer-bucket.s3.amazonaws.com/temp-8c3ad568-6b82-9075-0164-6500…" at bounding box center [806, 232] width 95 height 10
click at [433, 410] on mat-icon "mic_off" at bounding box center [433, 415] width 16 height 16
click at [438, 408] on mat-icon "mic" at bounding box center [433, 415] width 16 height 16
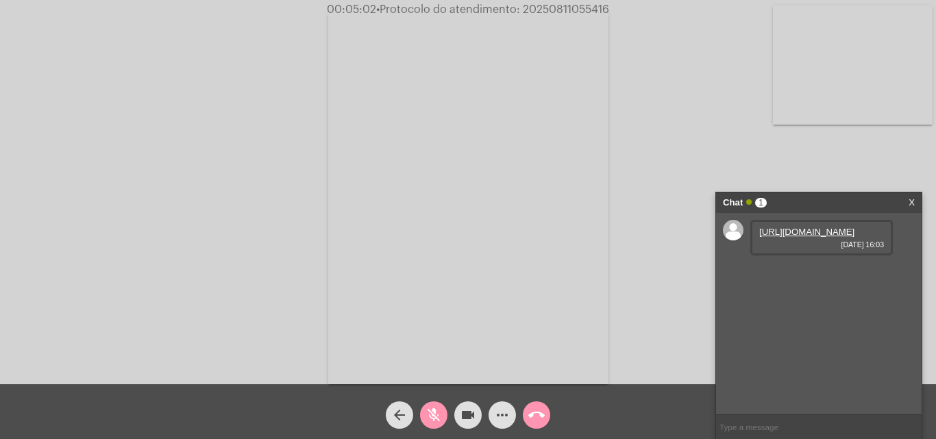
click at [440, 413] on mat-icon "mic_off" at bounding box center [433, 415] width 16 height 16
click at [440, 414] on mat-icon "mic" at bounding box center [433, 415] width 16 height 16
click at [437, 413] on mat-icon "mic_off" at bounding box center [433, 415] width 16 height 16
click at [431, 418] on mat-icon "mic" at bounding box center [433, 415] width 16 height 16
click at [436, 410] on mat-icon "mic_off" at bounding box center [433, 415] width 16 height 16
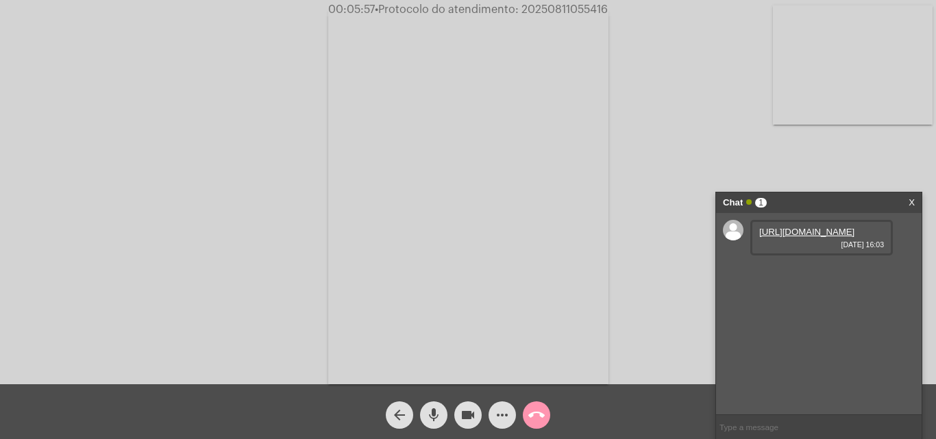
click at [432, 409] on mat-icon "mic" at bounding box center [433, 415] width 16 height 16
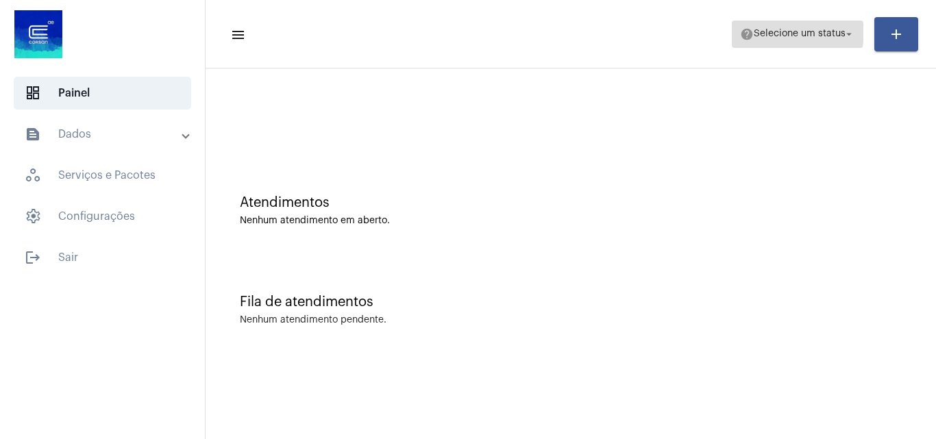
click at [794, 32] on span "Selecione um status" at bounding box center [799, 34] width 92 height 10
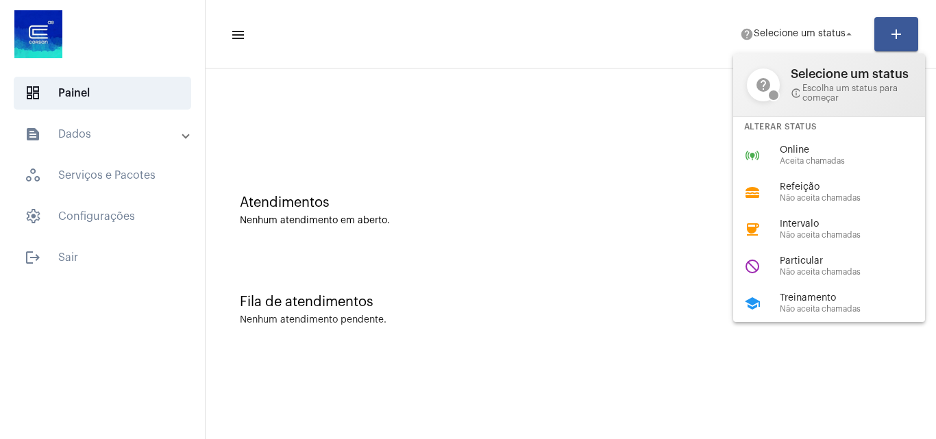
click at [809, 164] on span "Aceita chamadas" at bounding box center [857, 161] width 156 height 9
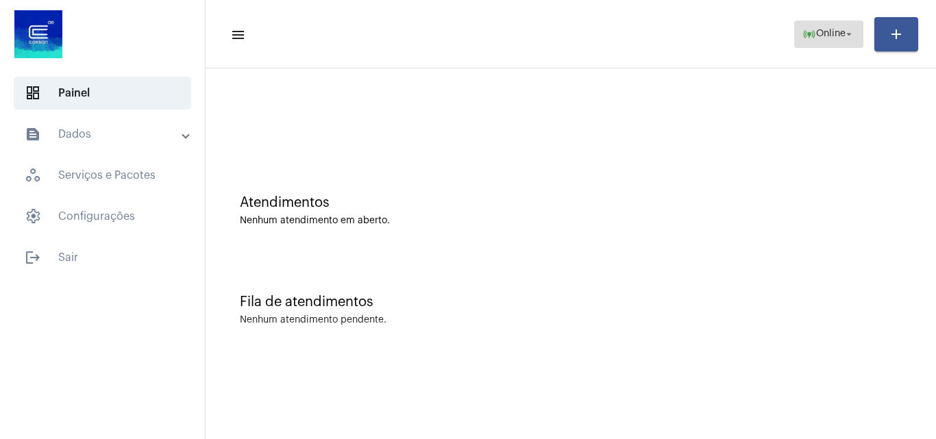
click at [814, 36] on mat-icon "online_prediction" at bounding box center [809, 34] width 14 height 14
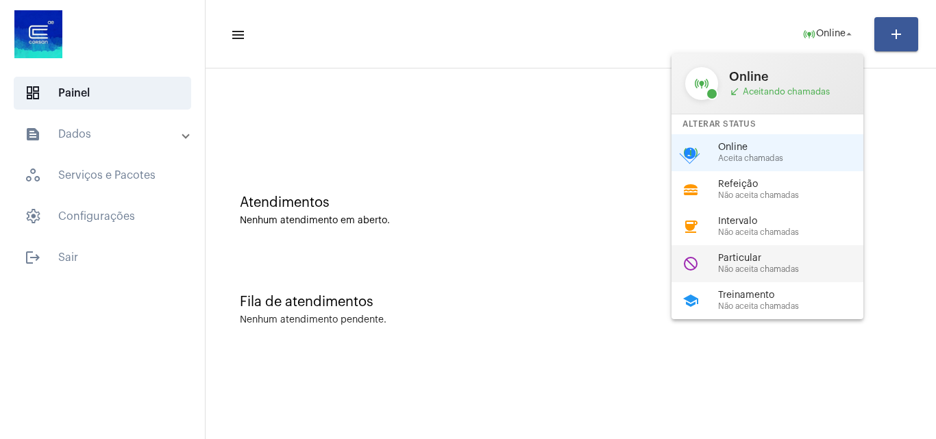
click at [756, 269] on span "Não aceita chamadas" at bounding box center [796, 269] width 156 height 9
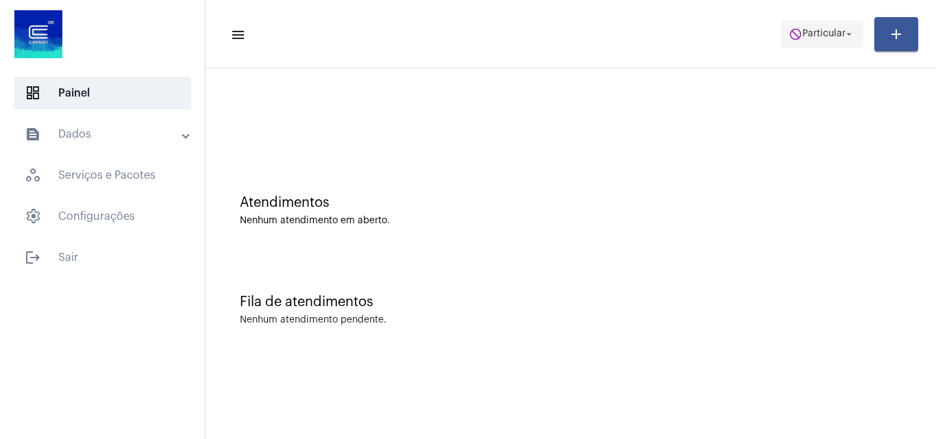
click at [821, 36] on span "Particular" at bounding box center [823, 34] width 43 height 10
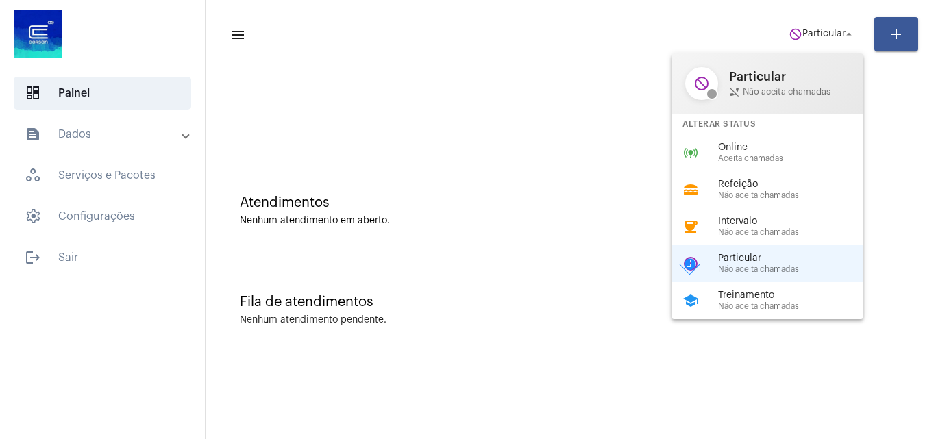
drag, startPoint x: 768, startPoint y: 294, endPoint x: 703, endPoint y: 208, distance: 108.1
click at [770, 291] on span "Treinamento" at bounding box center [796, 295] width 156 height 10
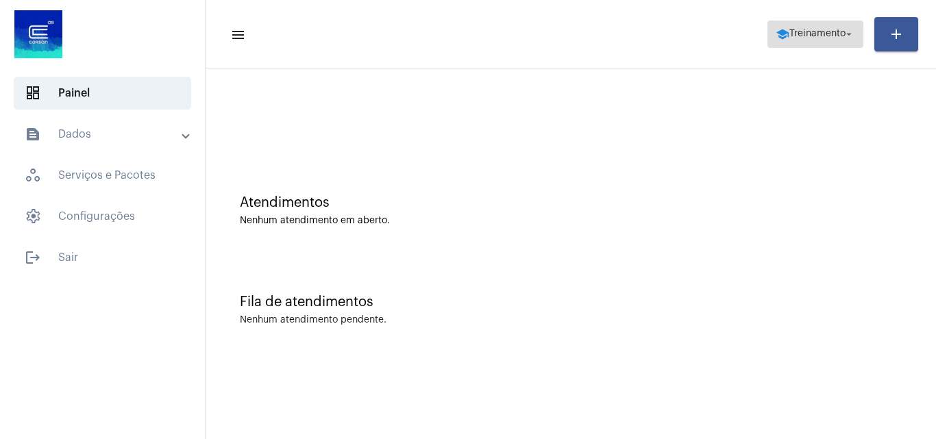
drag, startPoint x: 810, startPoint y: 36, endPoint x: 809, endPoint y: 44, distance: 8.2
click at [809, 36] on span "Treinamento" at bounding box center [817, 34] width 56 height 10
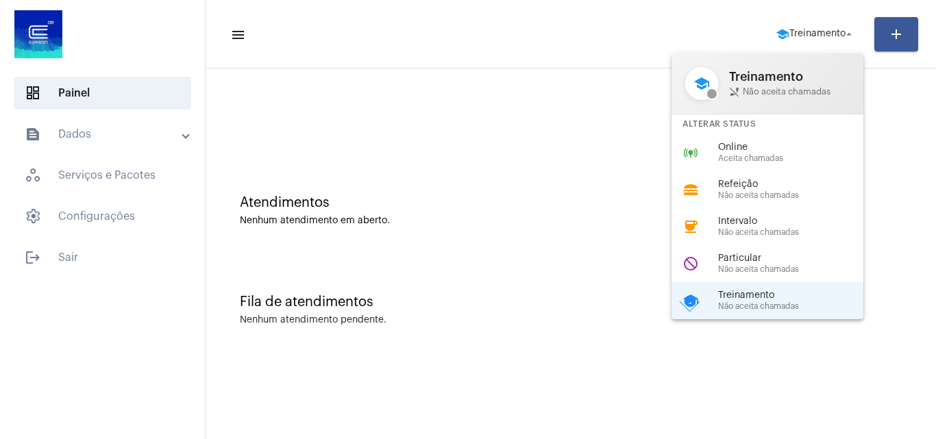
drag, startPoint x: 764, startPoint y: 153, endPoint x: 734, endPoint y: 138, distance: 33.7
click at [764, 152] on div "Online Aceita chamadas" at bounding box center [796, 152] width 156 height 21
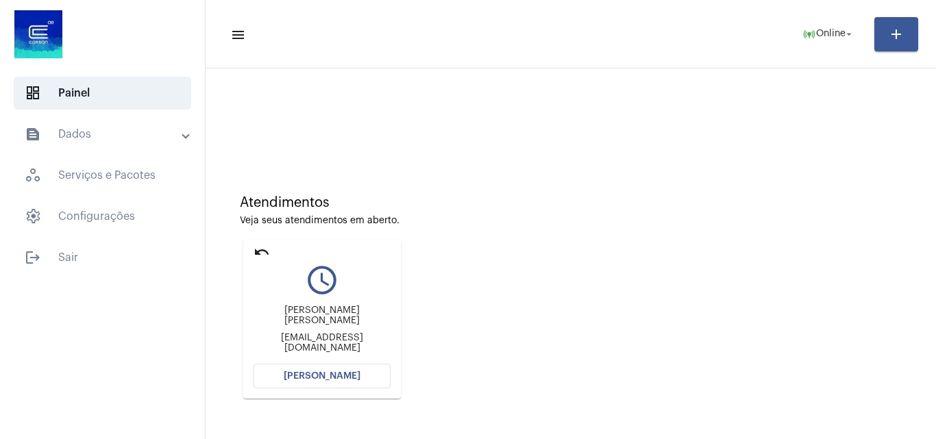
click at [345, 373] on span "[PERSON_NAME]" at bounding box center [322, 376] width 77 height 10
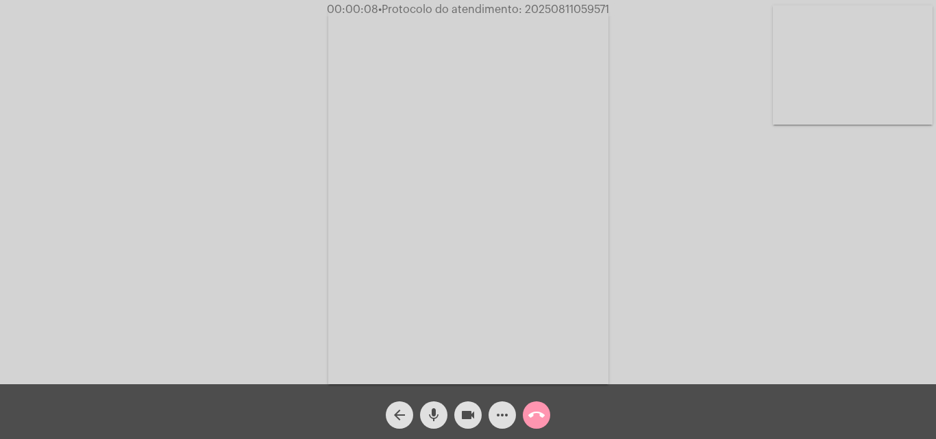
click at [874, 314] on div "Acessando Câmera e Microfone..." at bounding box center [467, 195] width 933 height 384
click at [435, 416] on mat-icon "mic" at bounding box center [433, 415] width 16 height 16
click at [439, 413] on mat-icon "mic_off" at bounding box center [433, 415] width 16 height 16
click at [437, 410] on mat-icon "mic" at bounding box center [433, 415] width 16 height 16
click at [436, 410] on mat-icon "mic_off" at bounding box center [433, 415] width 16 height 16
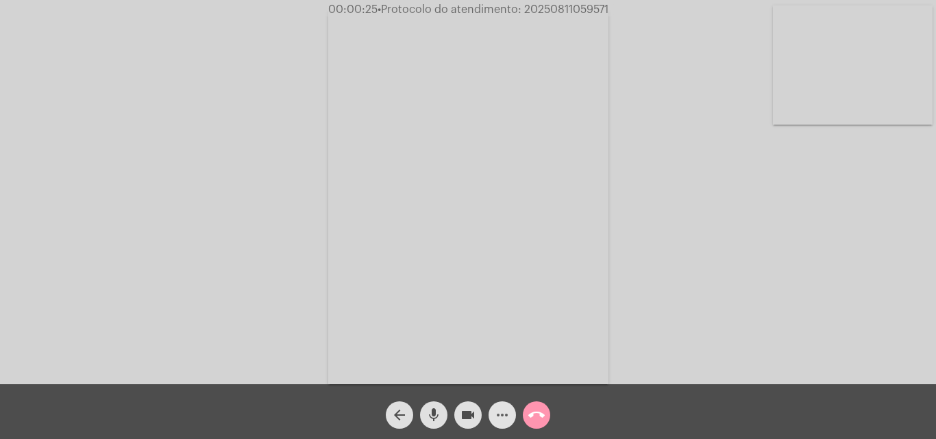
click at [497, 416] on mat-icon "more_horiz" at bounding box center [502, 415] width 16 height 16
click at [439, 411] on mat-icon "mic" at bounding box center [433, 415] width 16 height 16
click at [431, 417] on mat-icon "mic_off" at bounding box center [433, 415] width 16 height 16
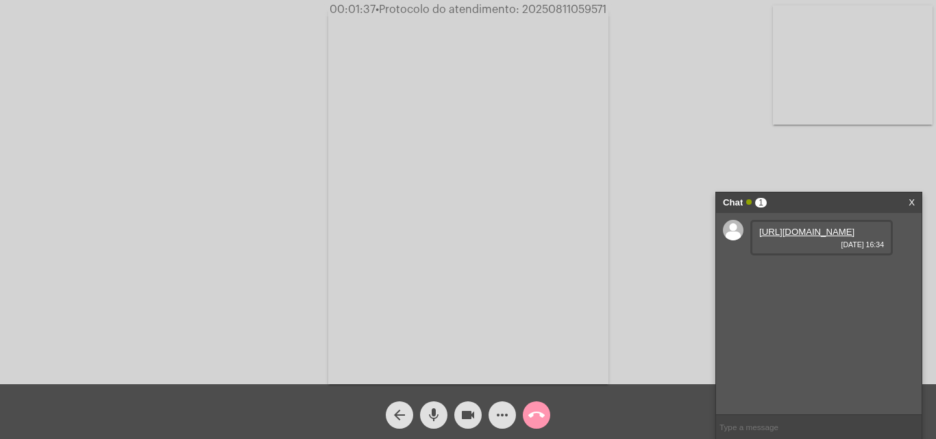
click at [434, 407] on mat-icon "mic" at bounding box center [433, 415] width 16 height 16
click at [766, 237] on link "https://neft-transfer-bucket.s3.amazonaws.com/temp-04a8838f-b338-946f-7ff5-bed1…" at bounding box center [806, 232] width 95 height 10
click at [427, 414] on mat-icon "mic_off" at bounding box center [433, 415] width 16 height 16
click at [437, 413] on mat-icon "mic" at bounding box center [433, 415] width 16 height 16
click at [426, 406] on span "mic_off" at bounding box center [433, 414] width 16 height 27
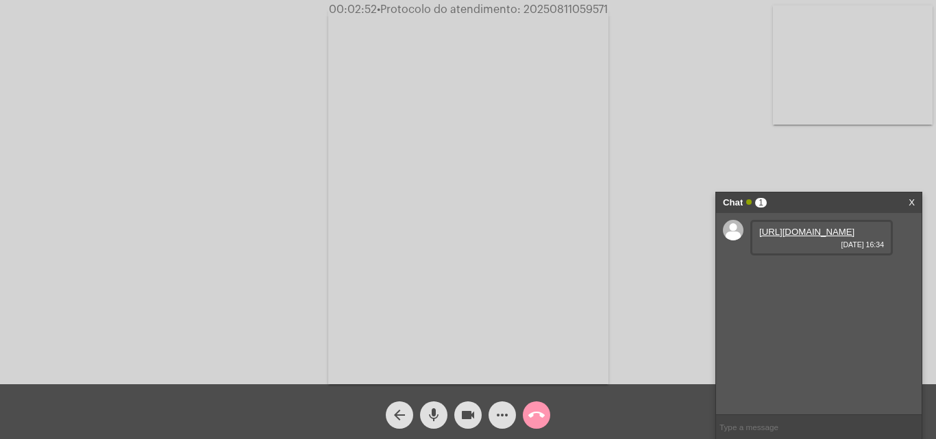
click at [846, 171] on div "Acessando Câmera e Microfone..." at bounding box center [467, 195] width 933 height 384
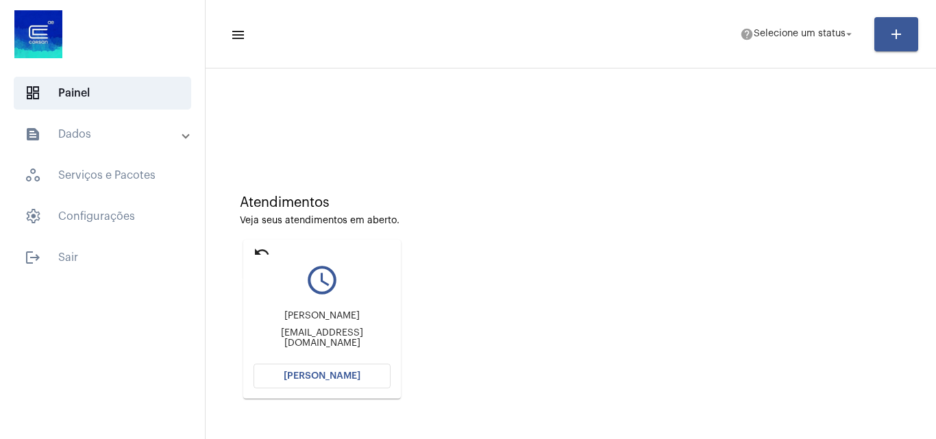
click at [256, 250] on mat-icon "undo" at bounding box center [261, 252] width 16 height 16
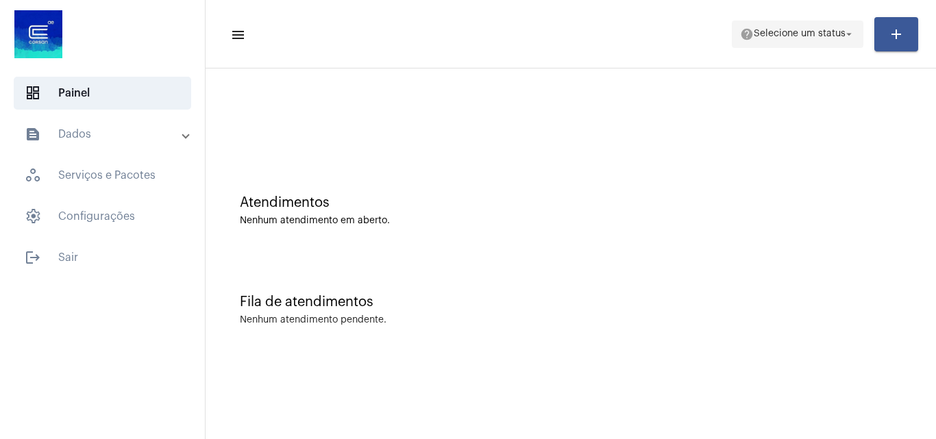
click at [809, 35] on span "Selecione um status" at bounding box center [799, 34] width 92 height 10
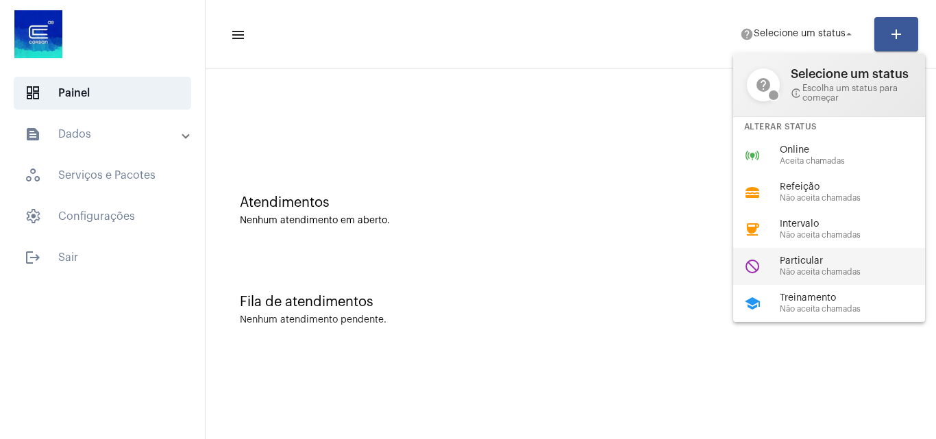
click at [812, 262] on span "Particular" at bounding box center [857, 261] width 156 height 10
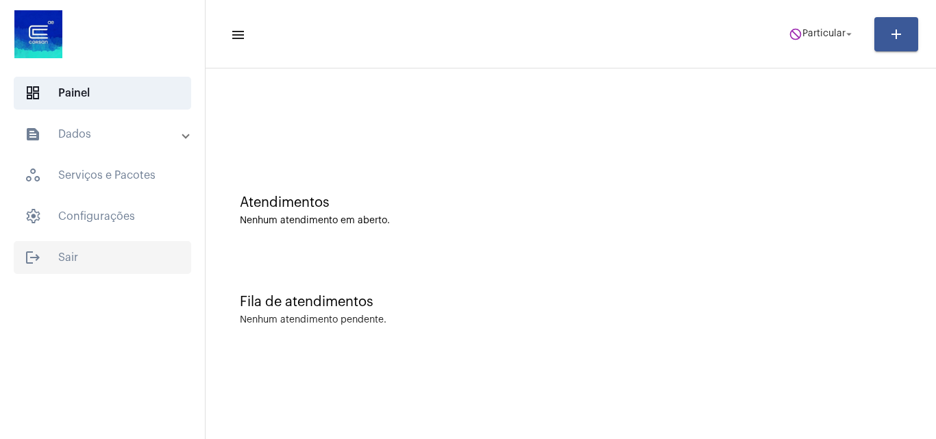
click at [91, 253] on span "logout Sair" at bounding box center [102, 257] width 177 height 33
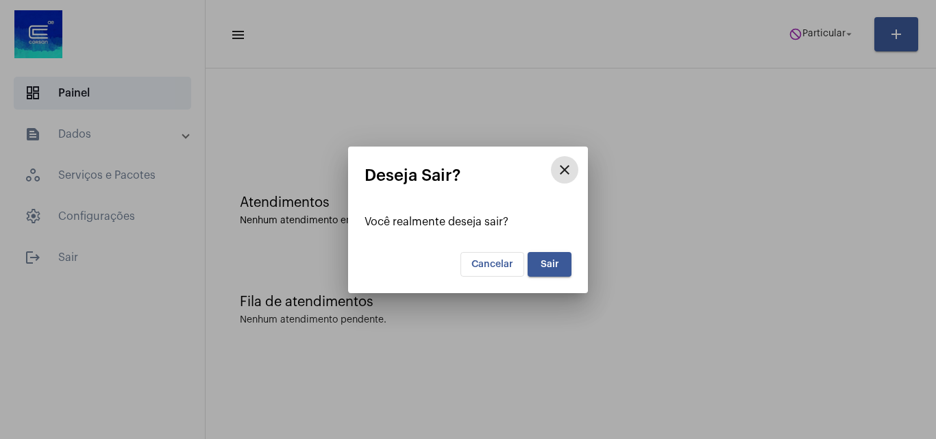
click at [551, 254] on button "Sair" at bounding box center [549, 264] width 44 height 25
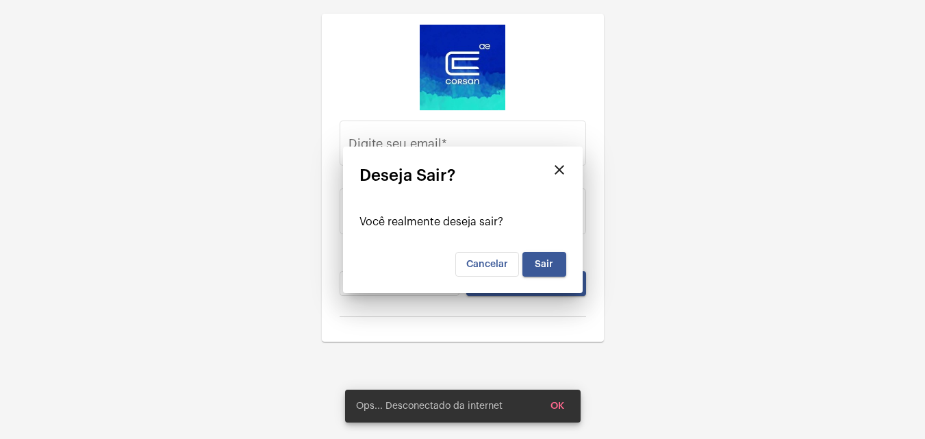
type input "[EMAIL_ADDRESS][PERSON_NAME][DOMAIN_NAME]"
